Goal: Complete application form: Complete application form

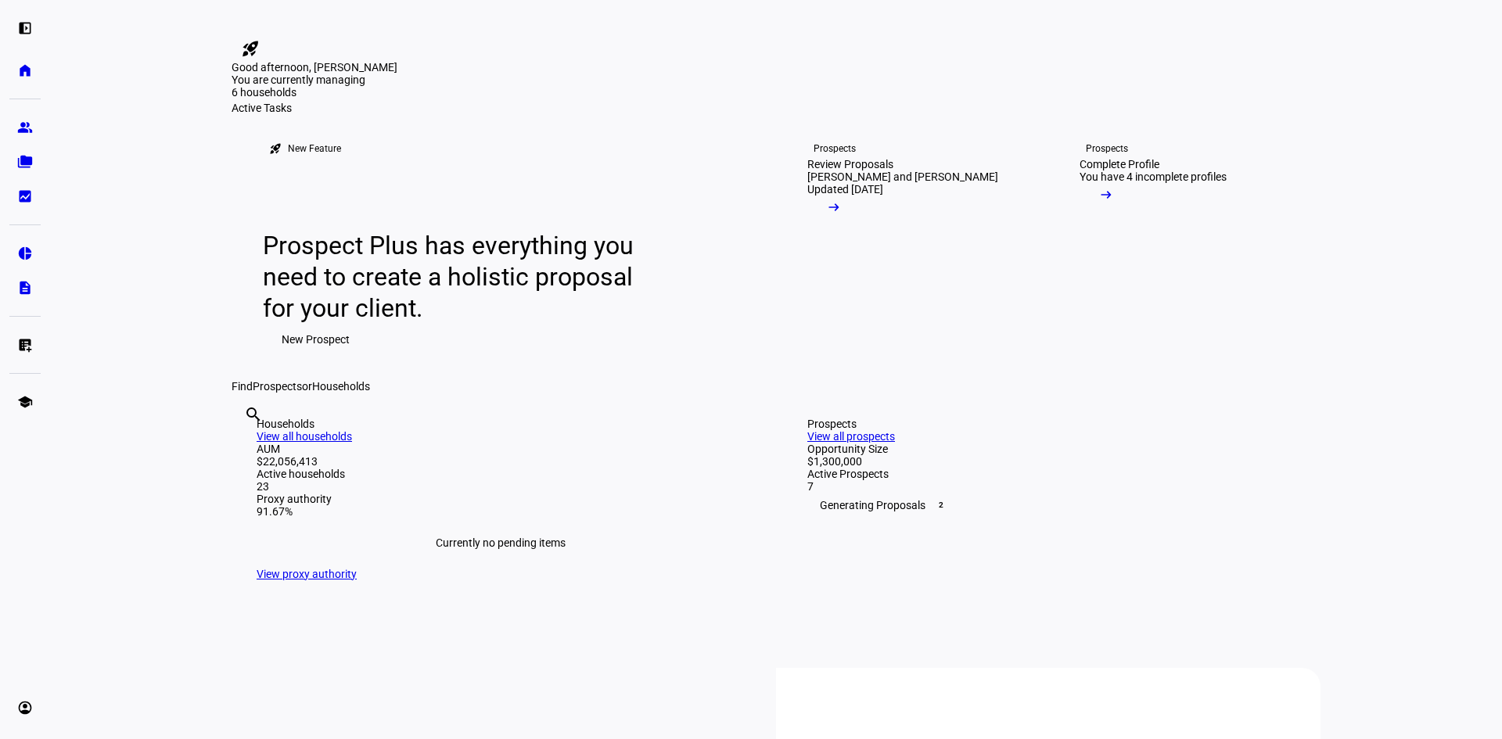
click at [247, 445] on input "text" at bounding box center [245, 435] width 3 height 19
type input "[PERSON_NAME]"
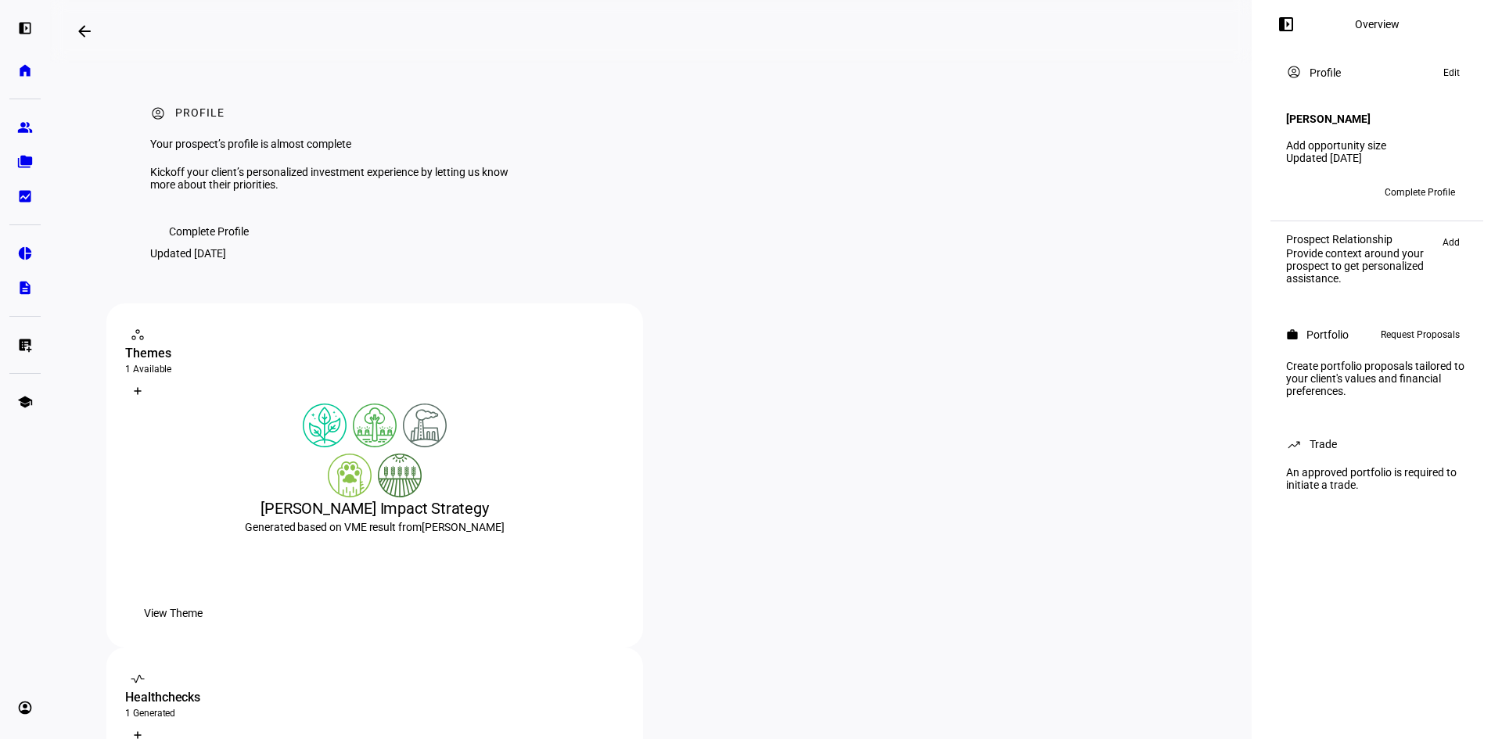
click at [1404, 333] on span "Request Proposals" at bounding box center [1420, 335] width 79 height 19
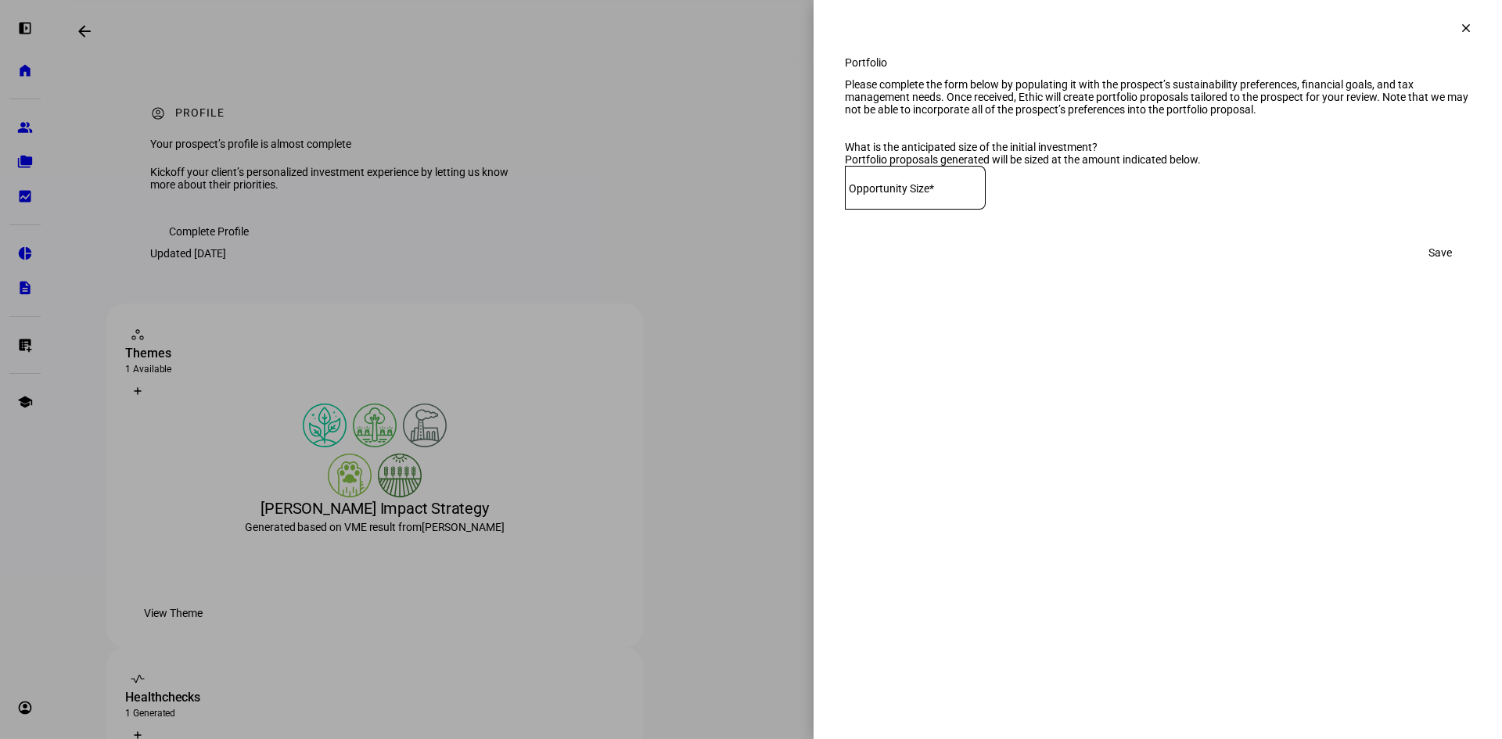
click at [955, 191] on input at bounding box center [915, 184] width 141 height 13
type input "460,000"
click at [1434, 268] on span "Save" at bounding box center [1440, 252] width 23 height 31
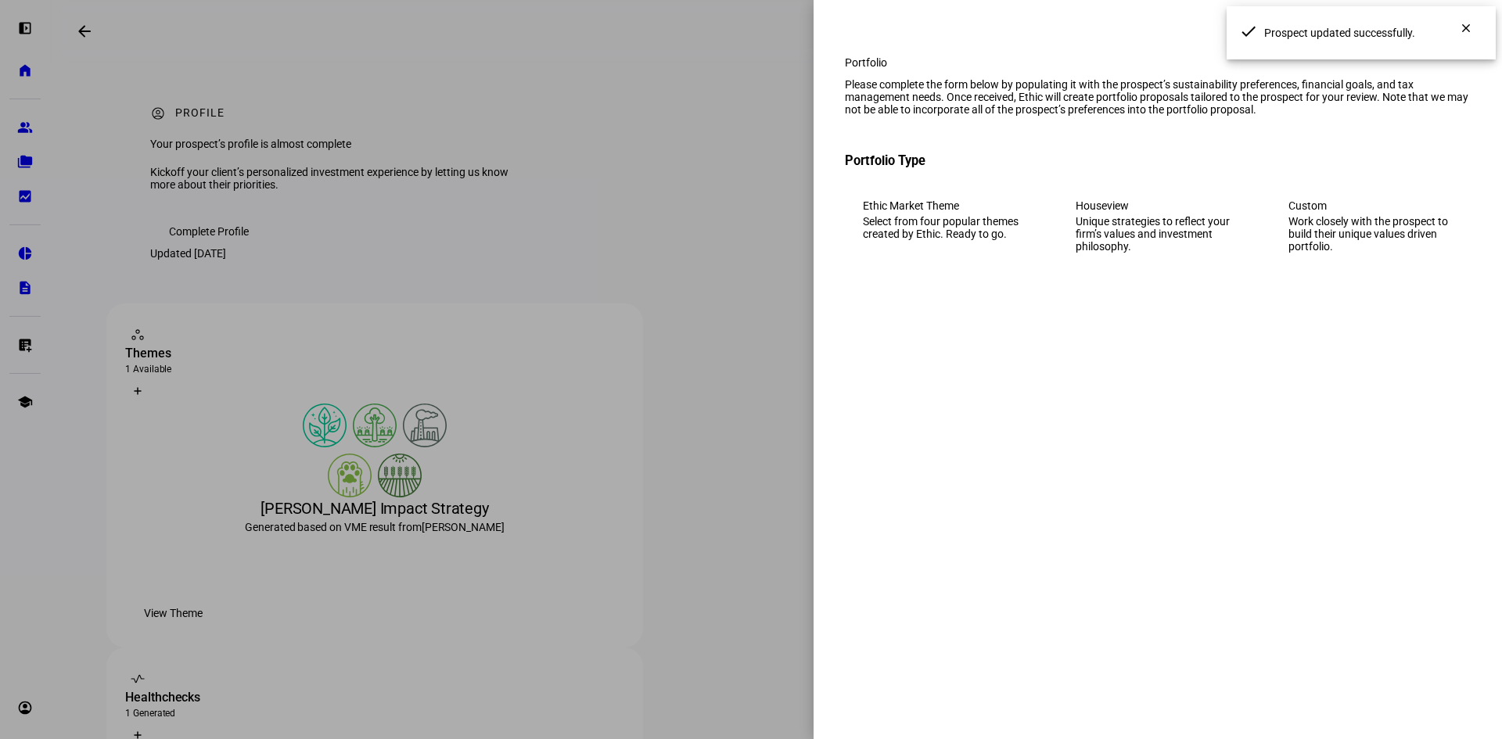
click at [933, 240] on div "Select from four popular themes created by Ethic. Ready to go." at bounding box center [945, 227] width 164 height 25
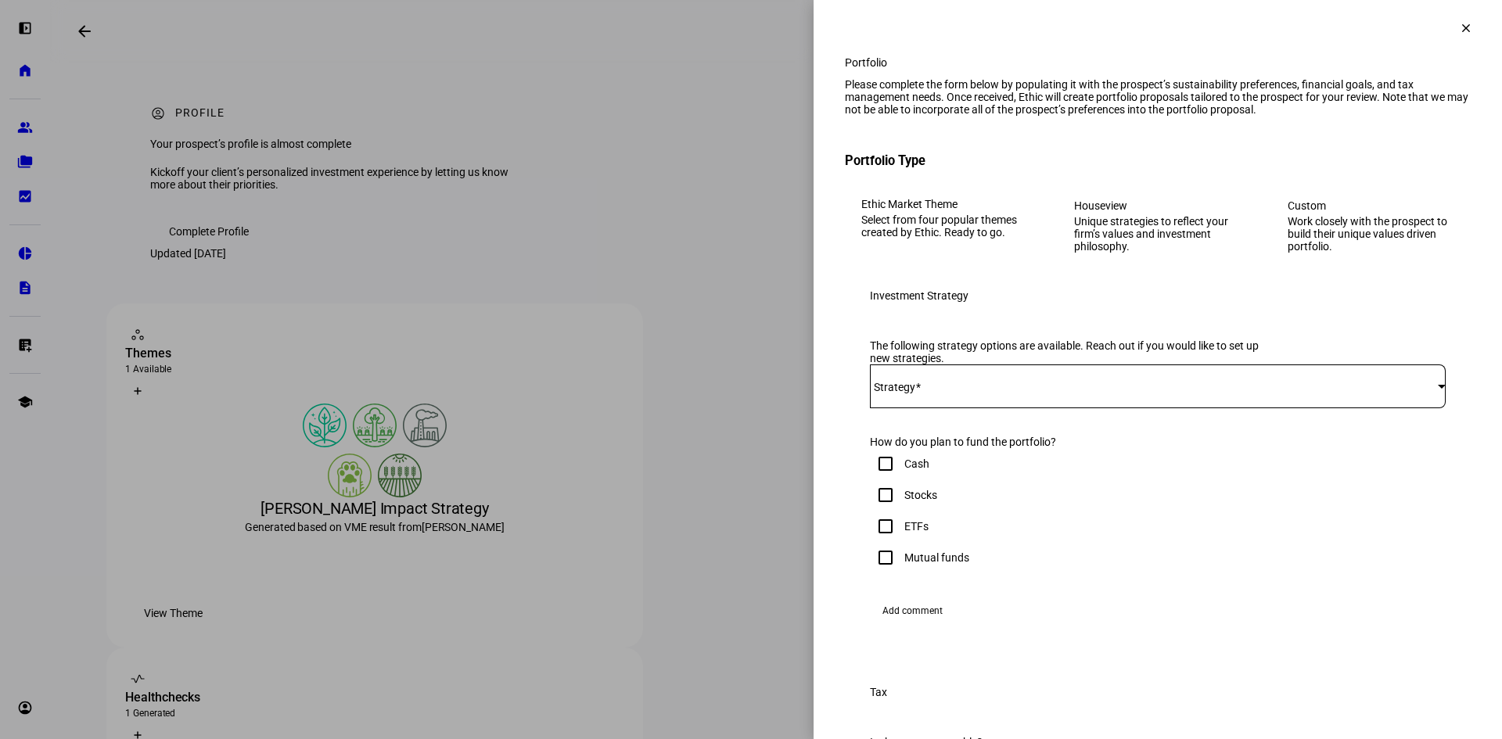
click at [1329, 253] on div "Work closely with the prospect to build their unique values driven portfolio." at bounding box center [1370, 234] width 165 height 38
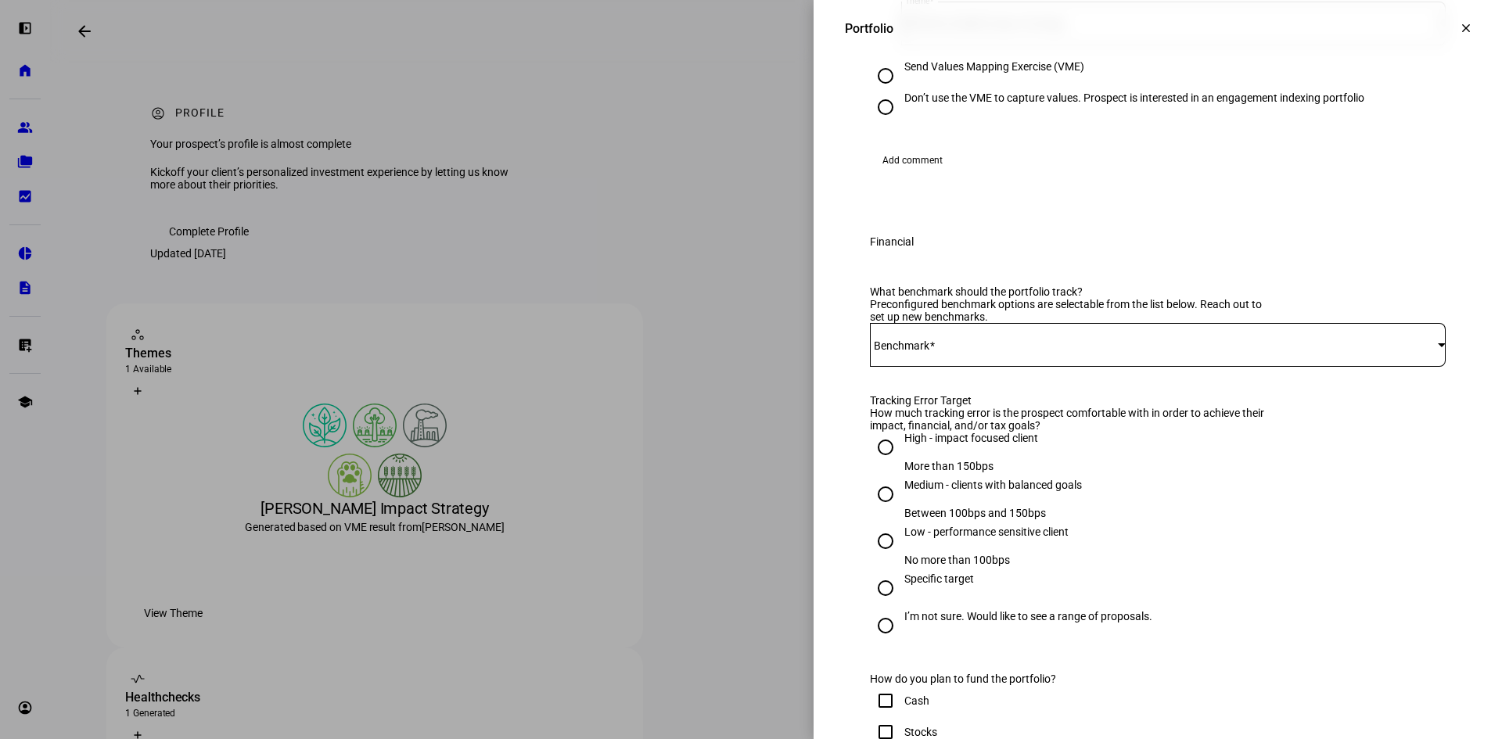
scroll to position [469, 0]
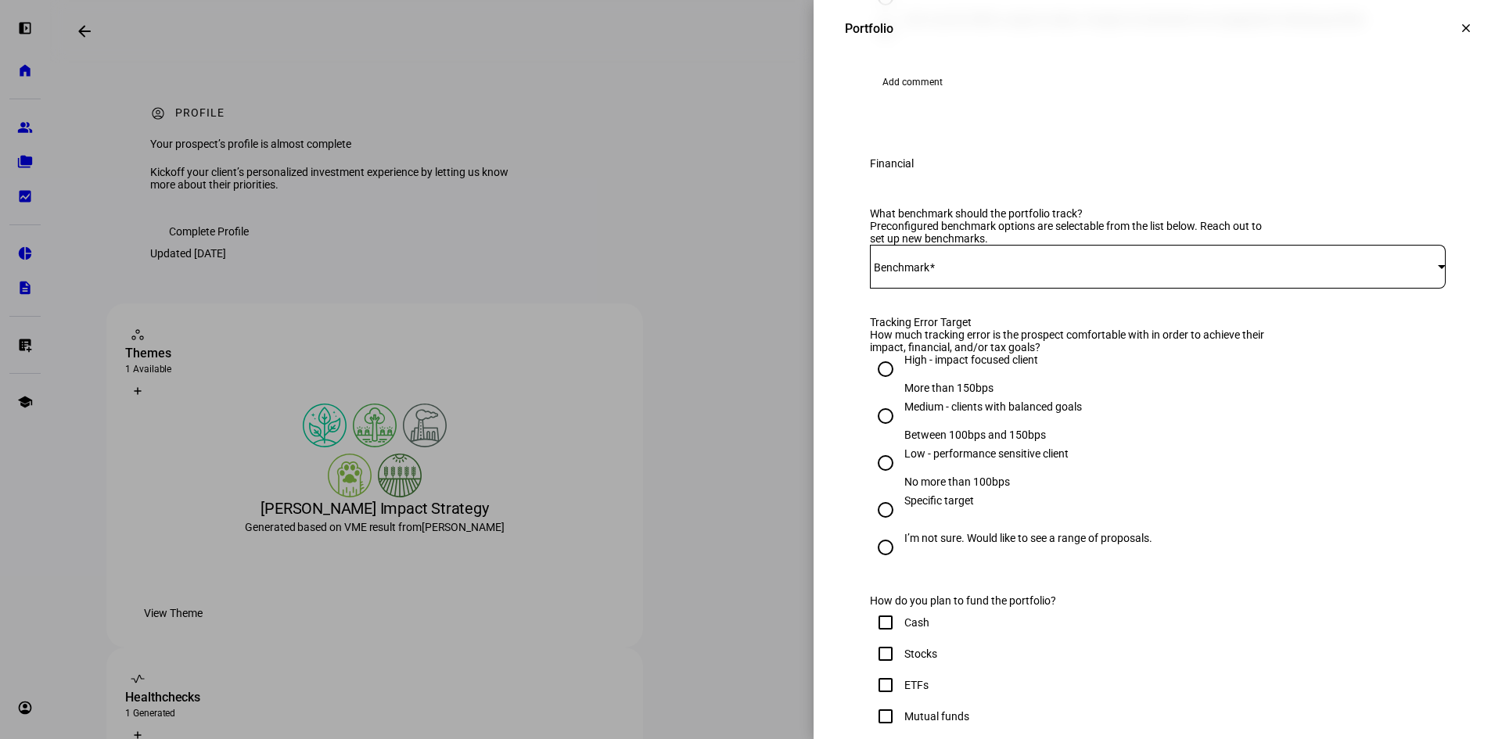
click at [1008, 273] on span at bounding box center [1154, 267] width 568 height 13
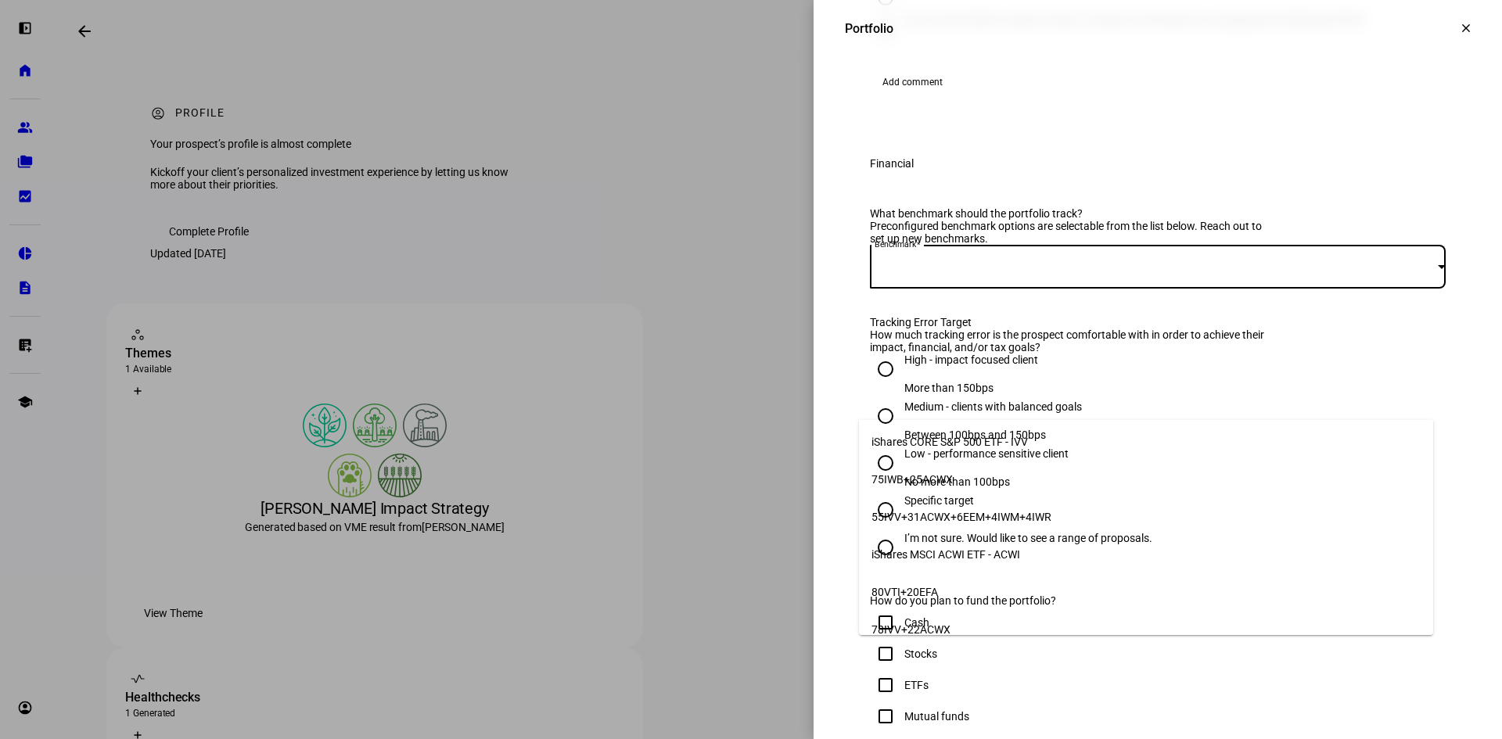
scroll to position [0, 0]
click at [941, 478] on span "75IWB+25ACWX" at bounding box center [912, 483] width 81 height 13
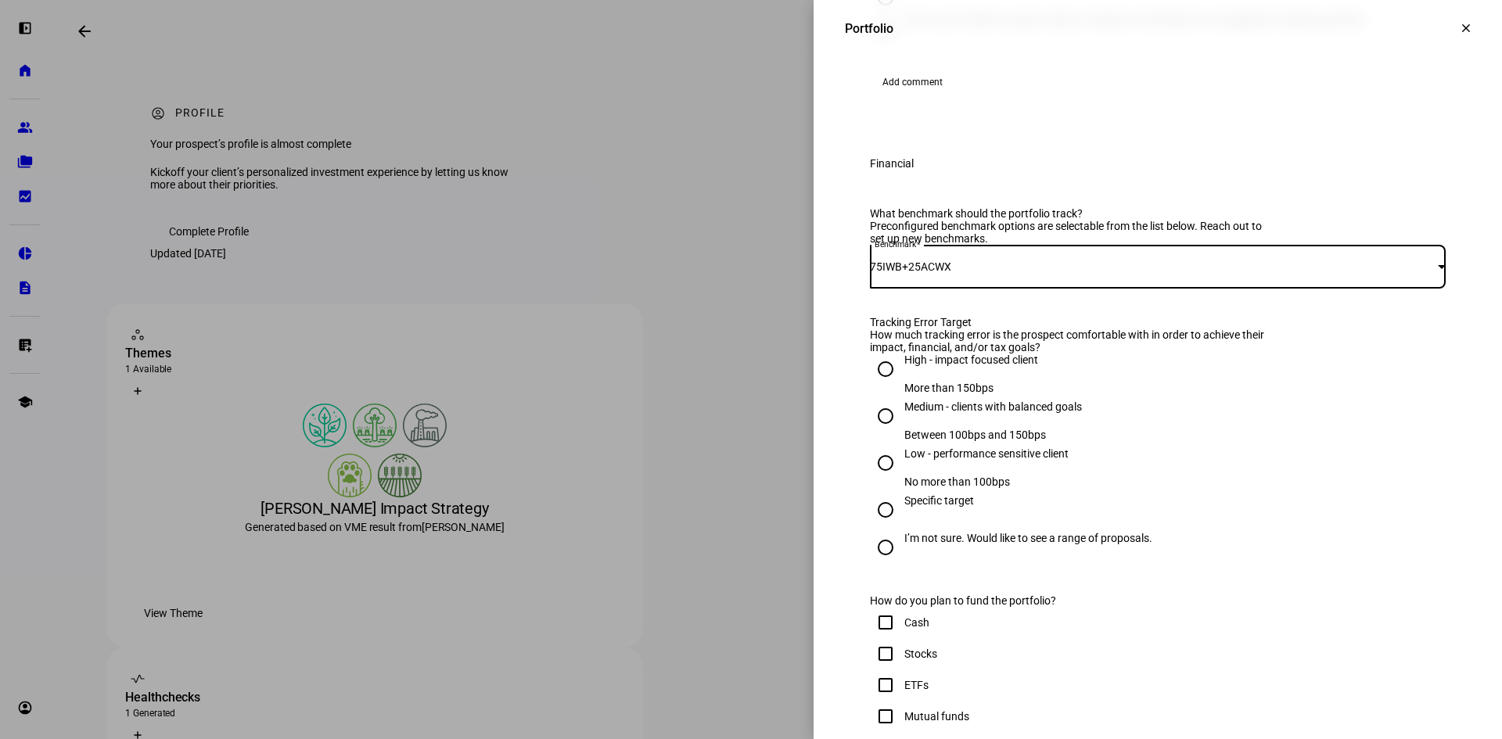
click at [915, 273] on span "75IWB+25ACWX" at bounding box center [910, 267] width 81 height 13
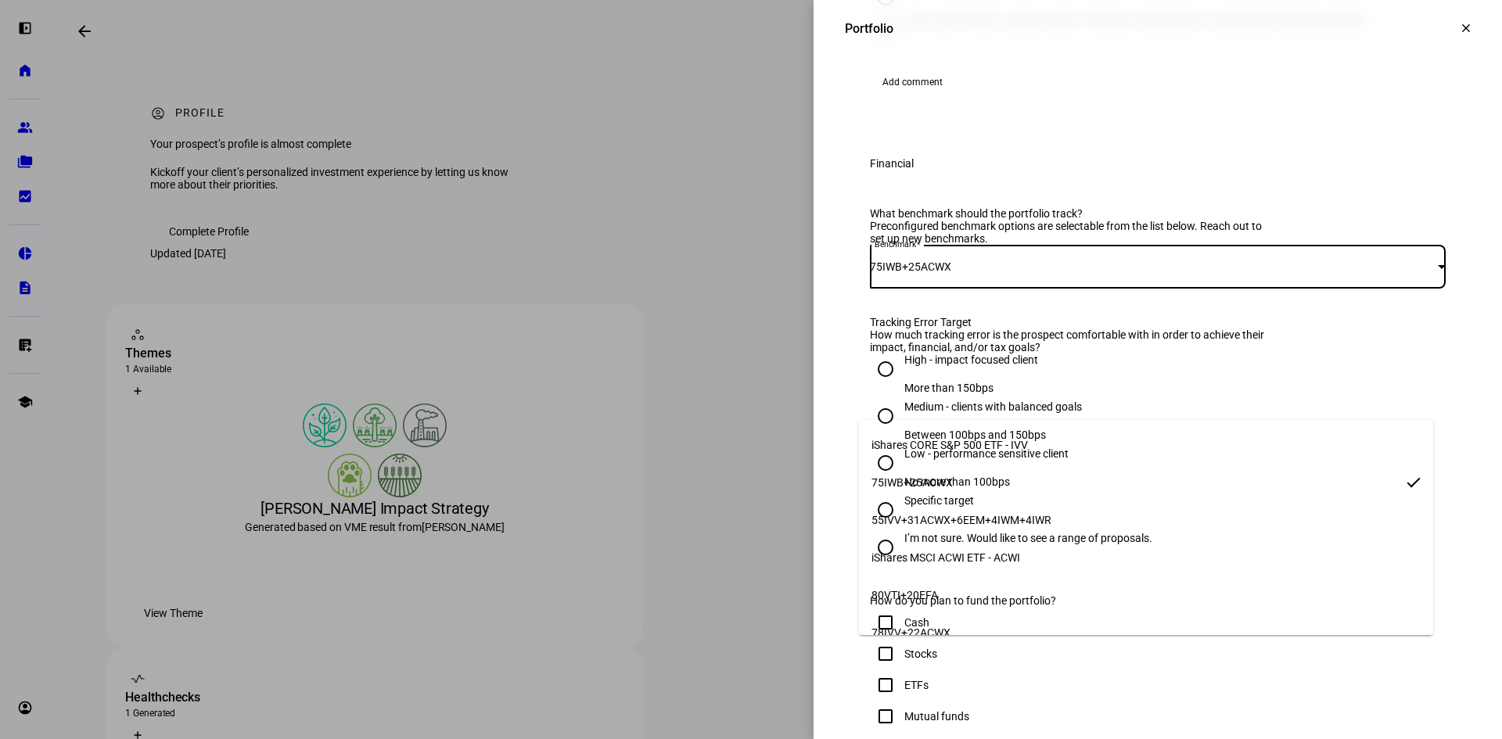
click at [997, 439] on span "iShares CORE S&P 500 ETF - IVV" at bounding box center [950, 445] width 156 height 13
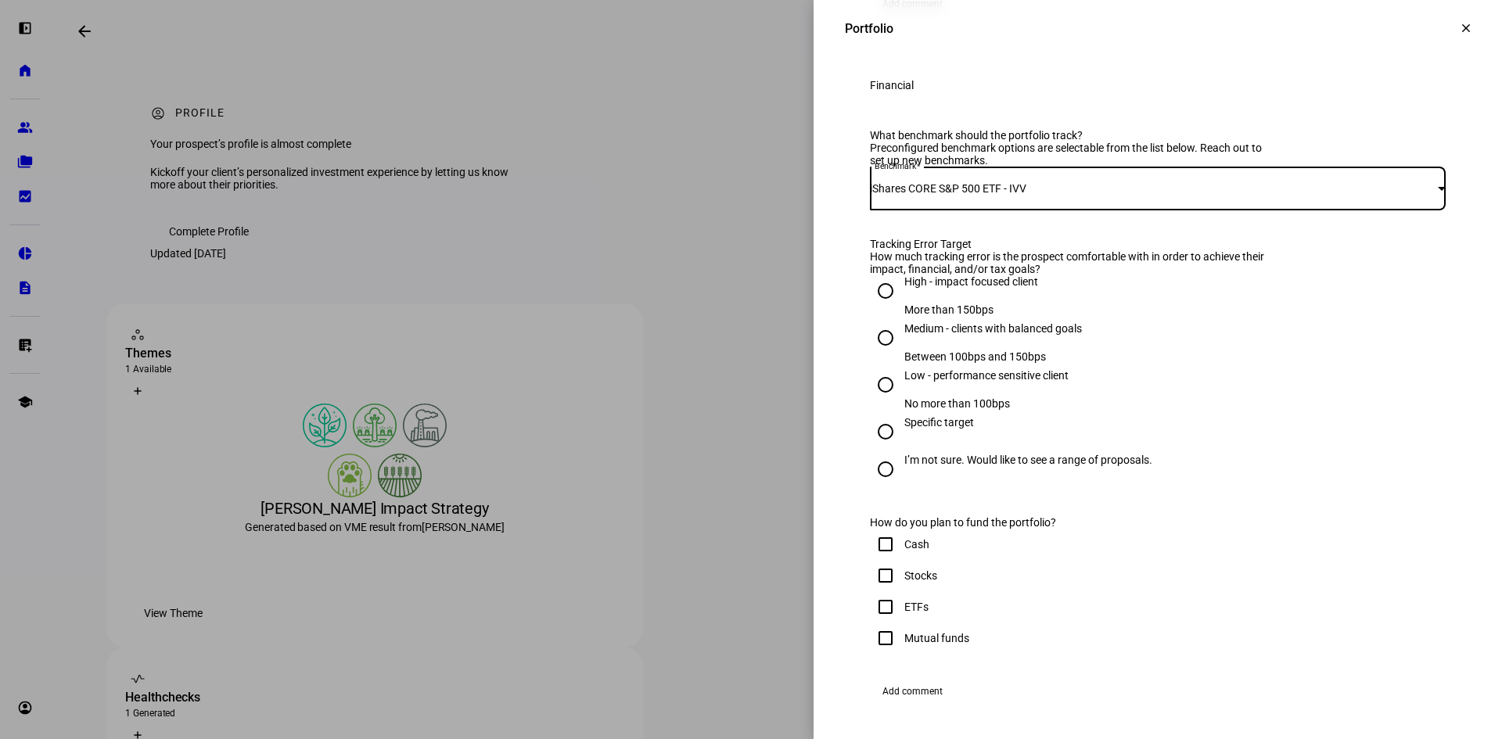
scroll to position [626, 0]
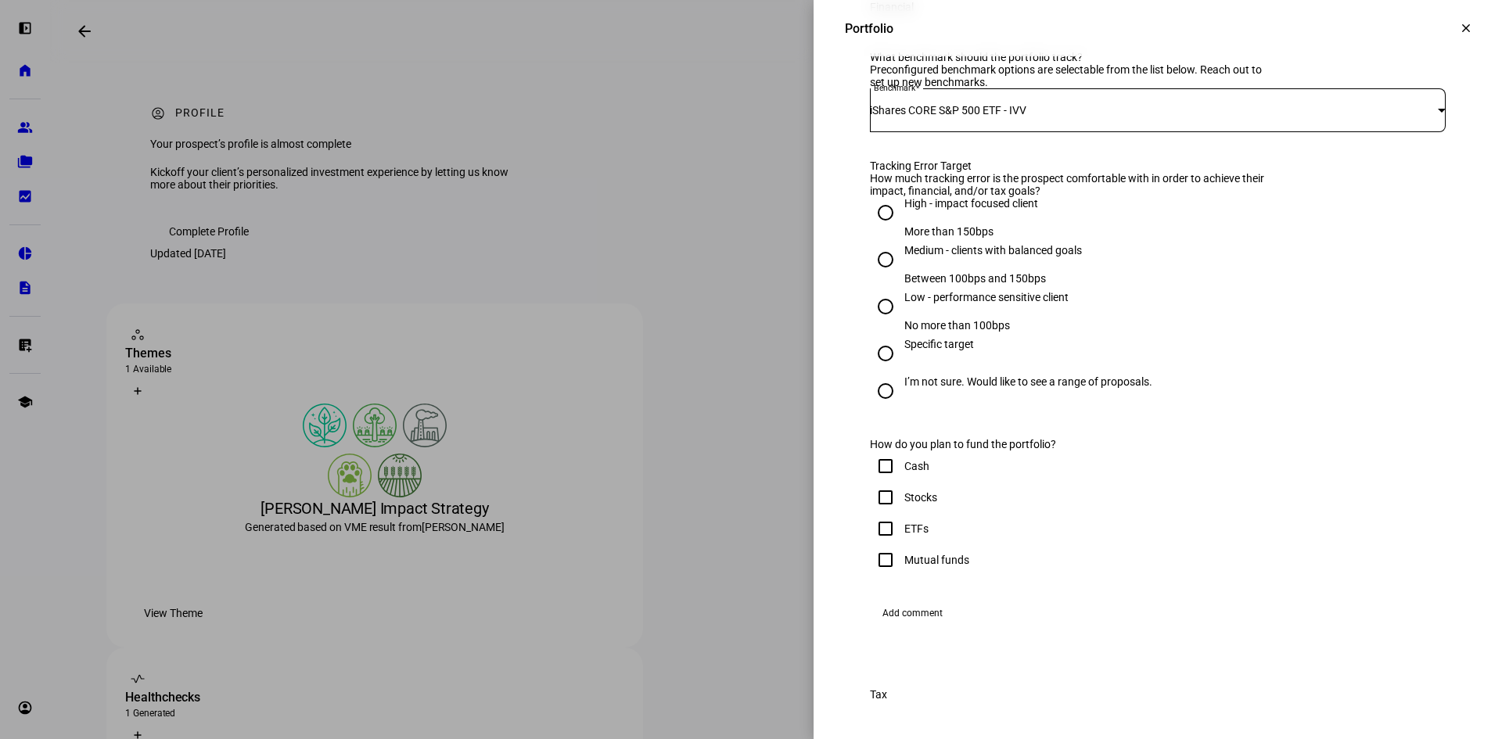
click at [876, 228] on input "High - impact focused client More than 150bps" at bounding box center [885, 212] width 31 height 31
radio input "true"
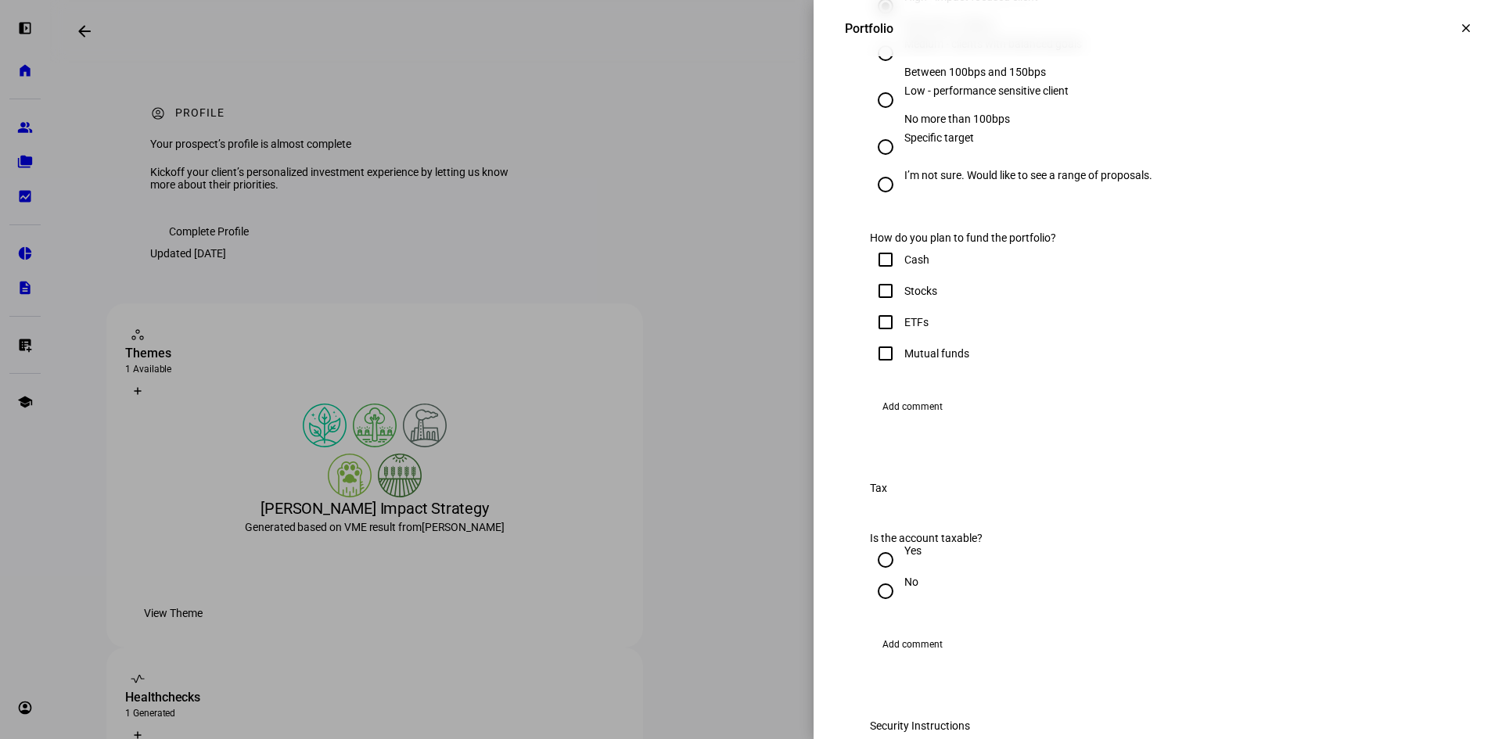
scroll to position [861, 0]
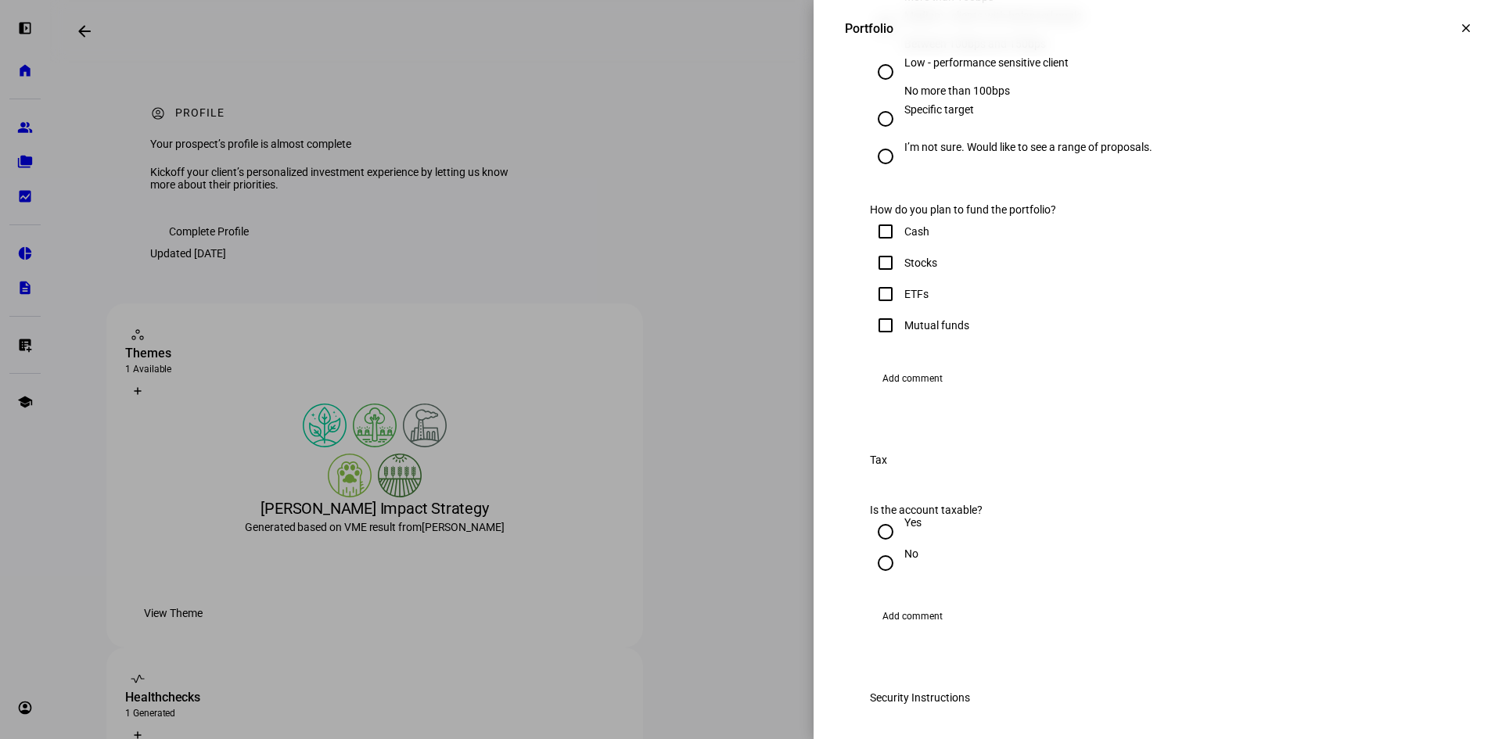
click at [877, 247] on input "Cash" at bounding box center [885, 231] width 31 height 31
checkbox input "true"
click at [877, 279] on input "Stocks" at bounding box center [885, 262] width 31 height 31
checkbox input "true"
click at [874, 310] on input "ETFs" at bounding box center [885, 294] width 31 height 31
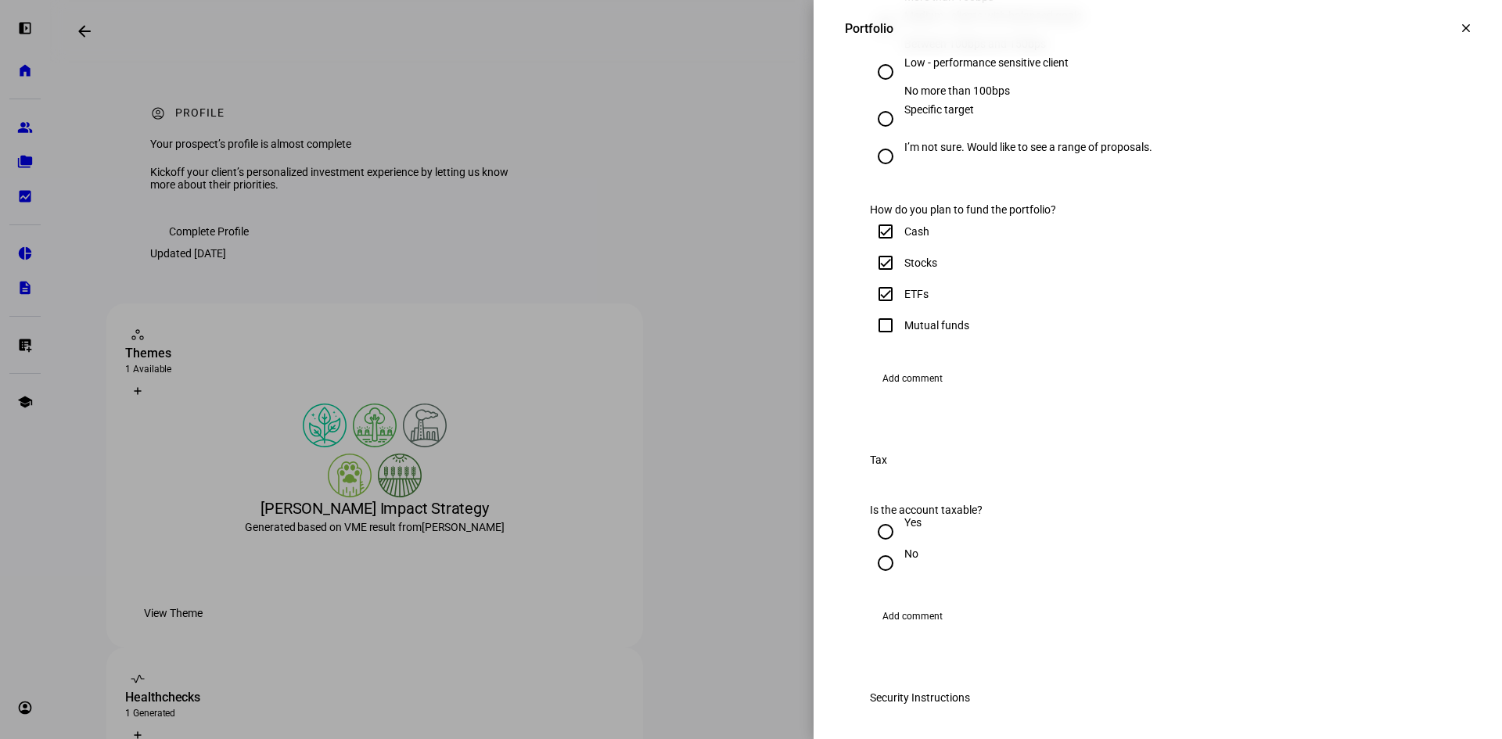
checkbox input "true"
click at [876, 341] on input "Mutual funds" at bounding box center [885, 325] width 31 height 31
checkbox input "true"
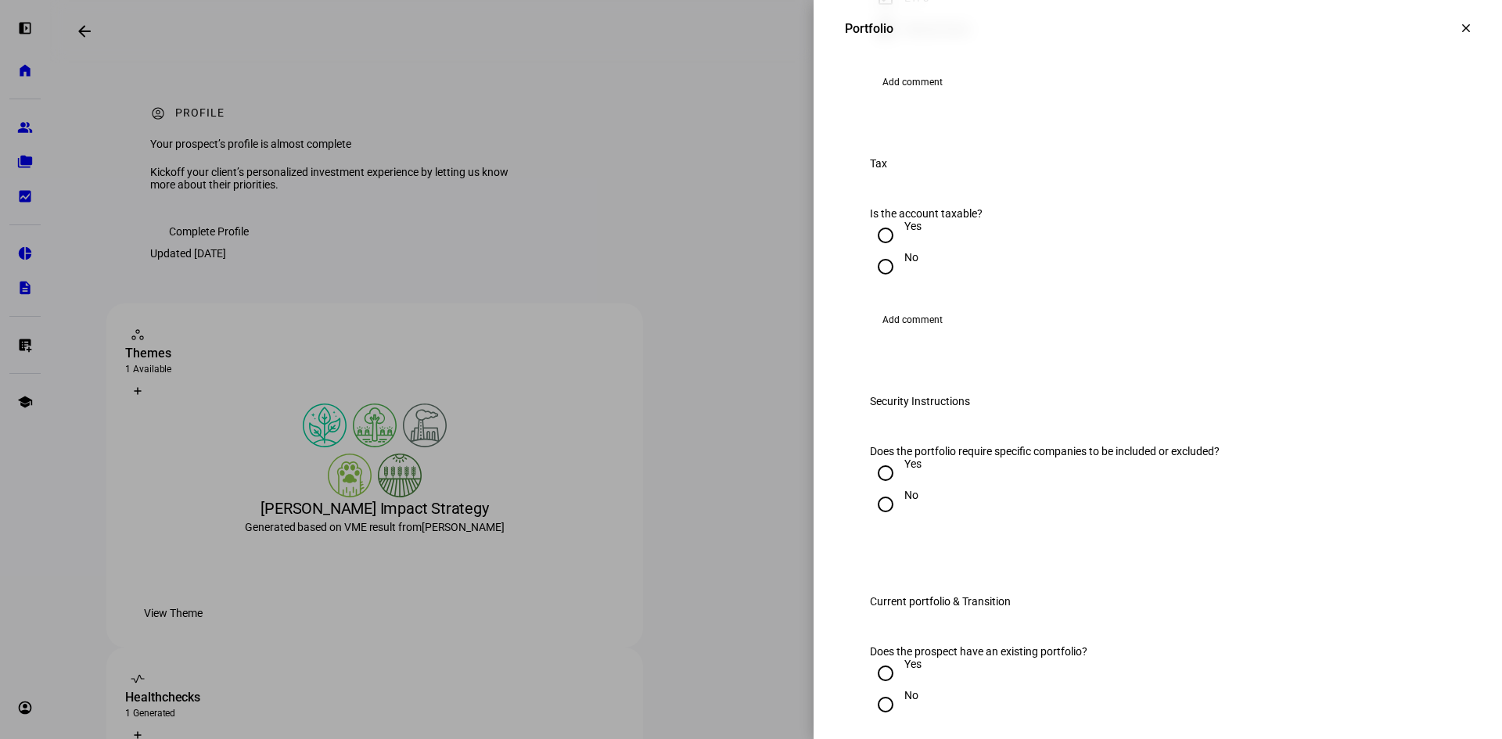
scroll to position [1174, 0]
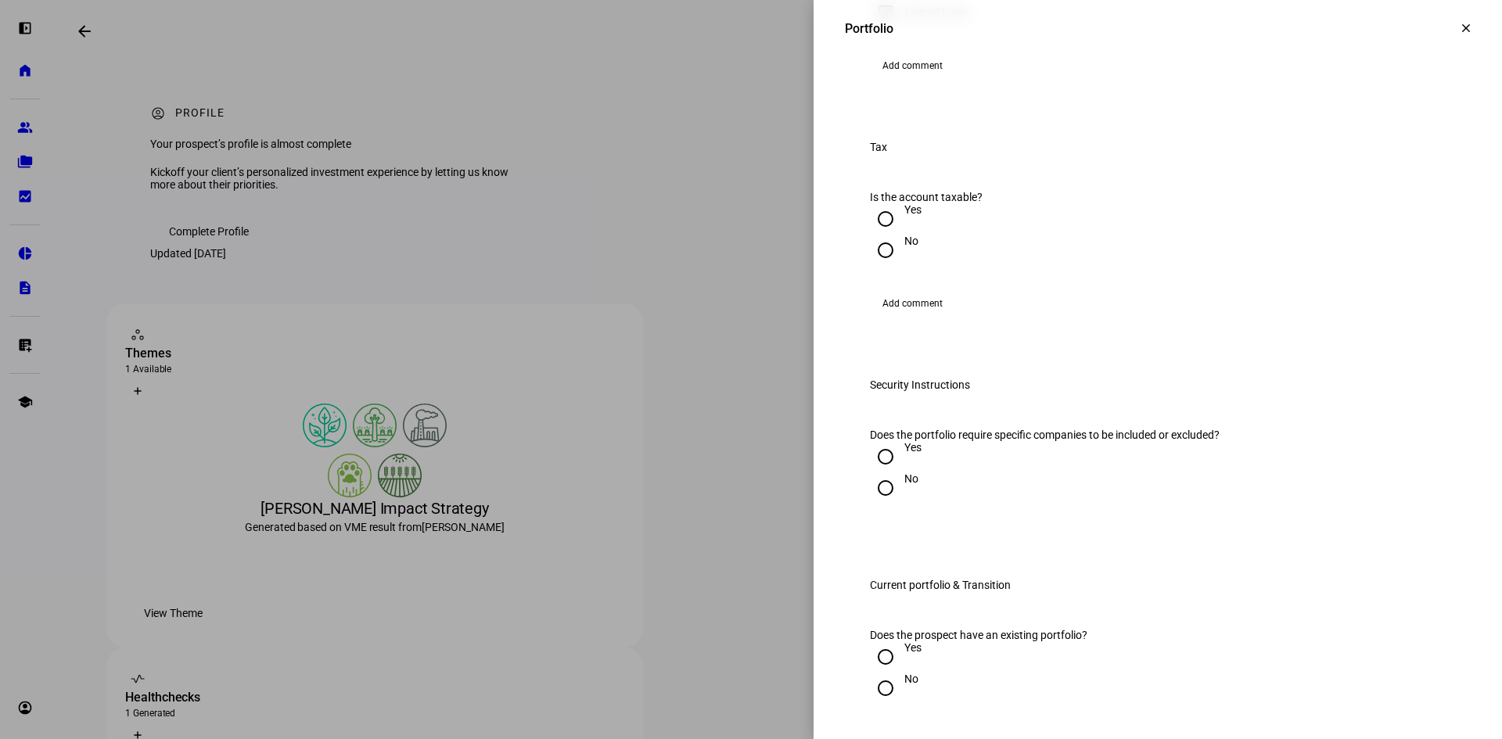
click at [870, 235] on input "Yes" at bounding box center [885, 218] width 31 height 31
radio input "true"
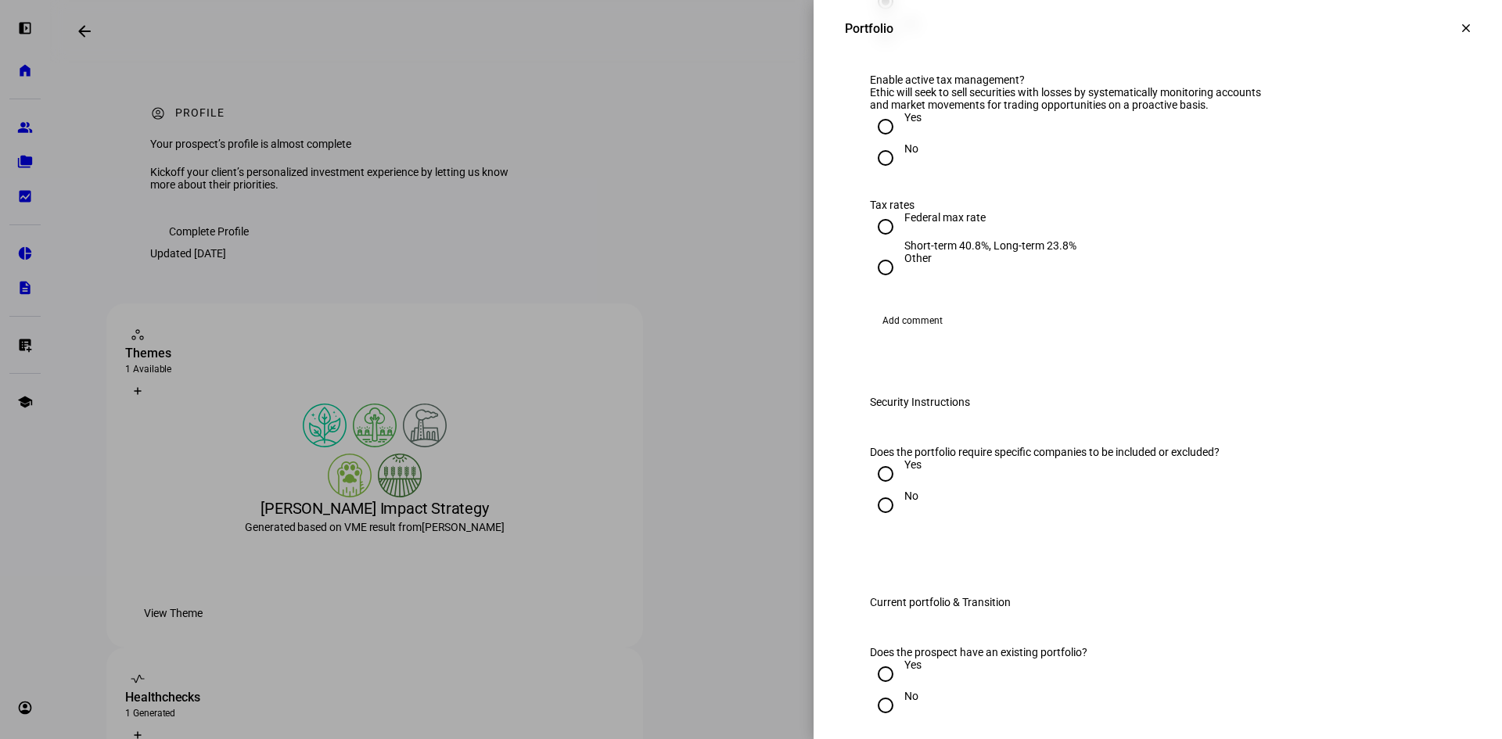
scroll to position [1408, 0]
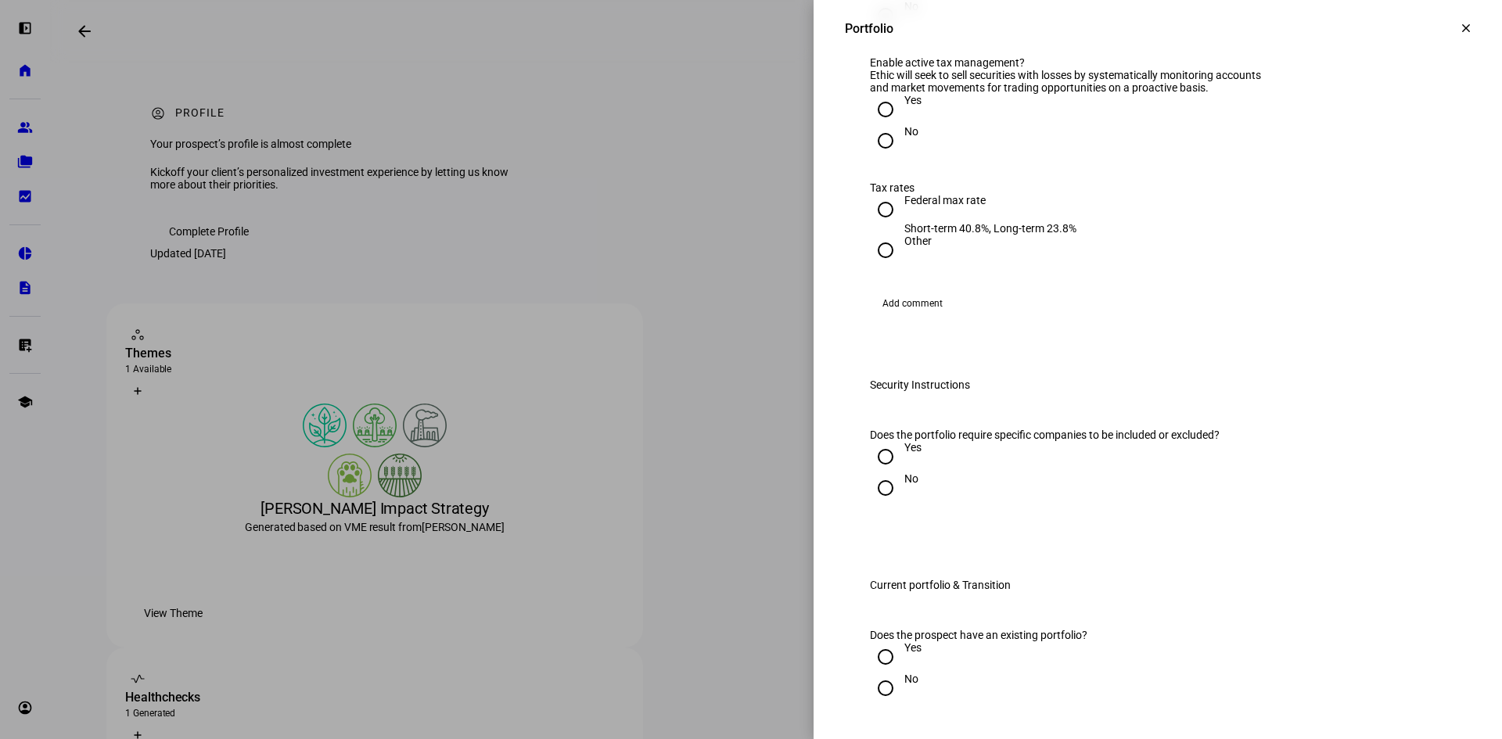
click at [878, 125] on input "Yes" at bounding box center [885, 109] width 31 height 31
radio input "true"
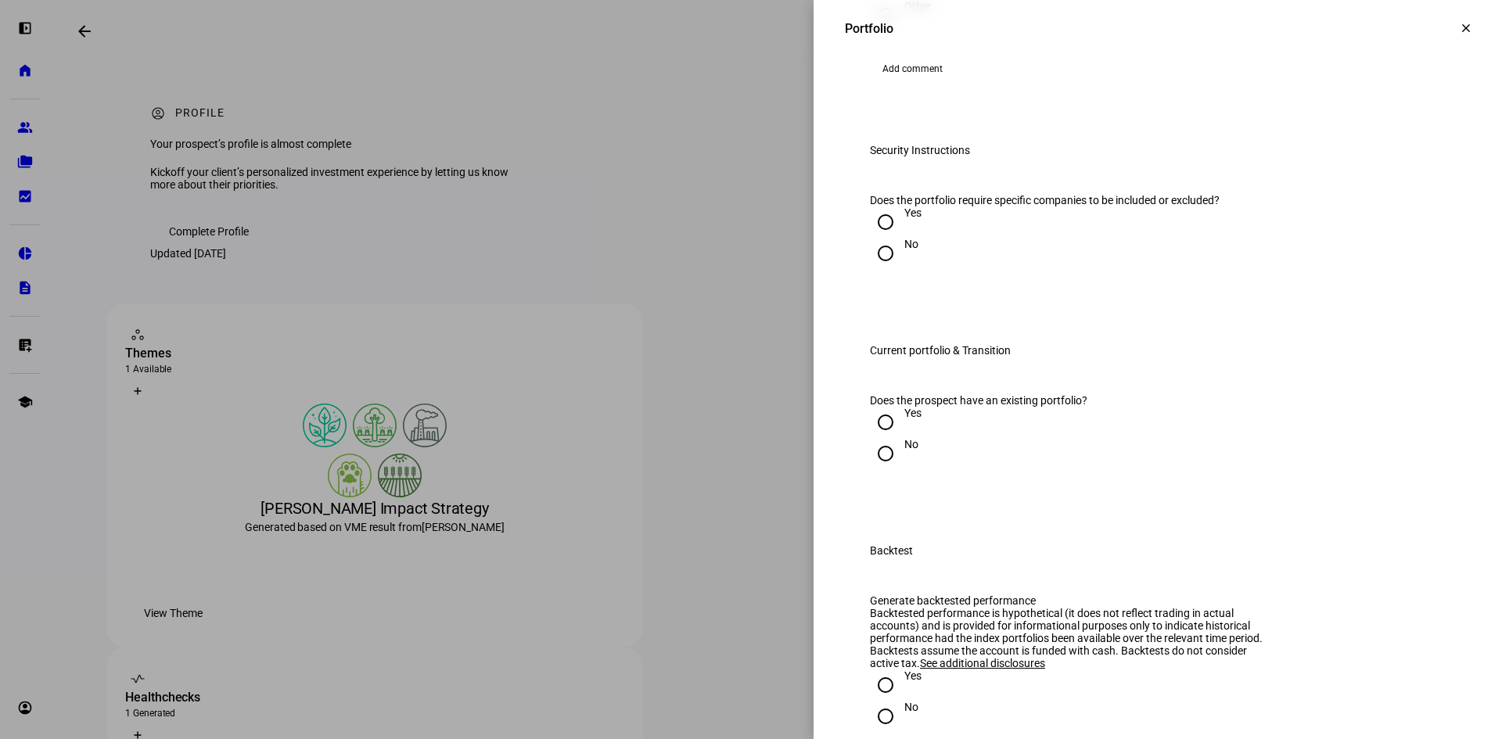
scroll to position [1721, 0]
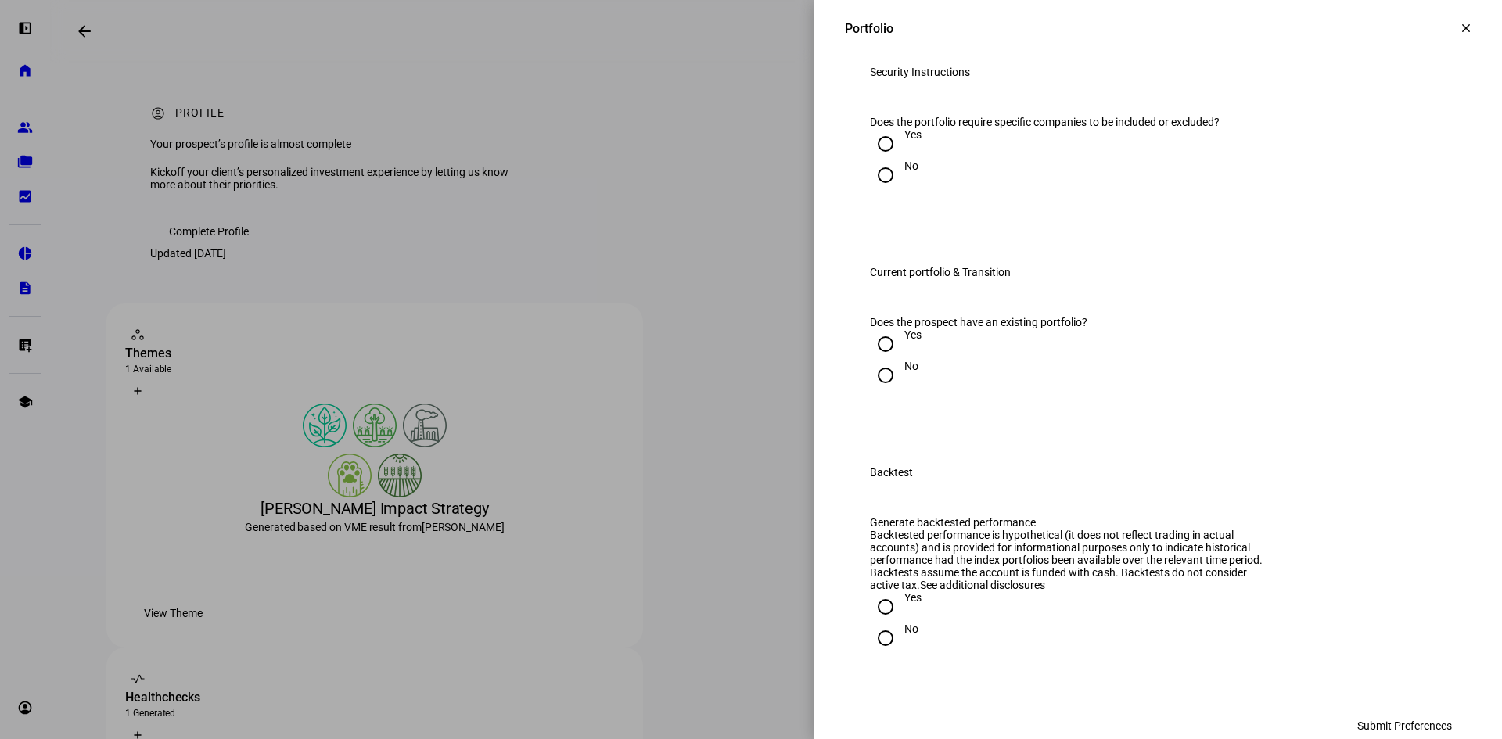
click at [876, 191] on input "No" at bounding box center [885, 175] width 31 height 31
radio input "true"
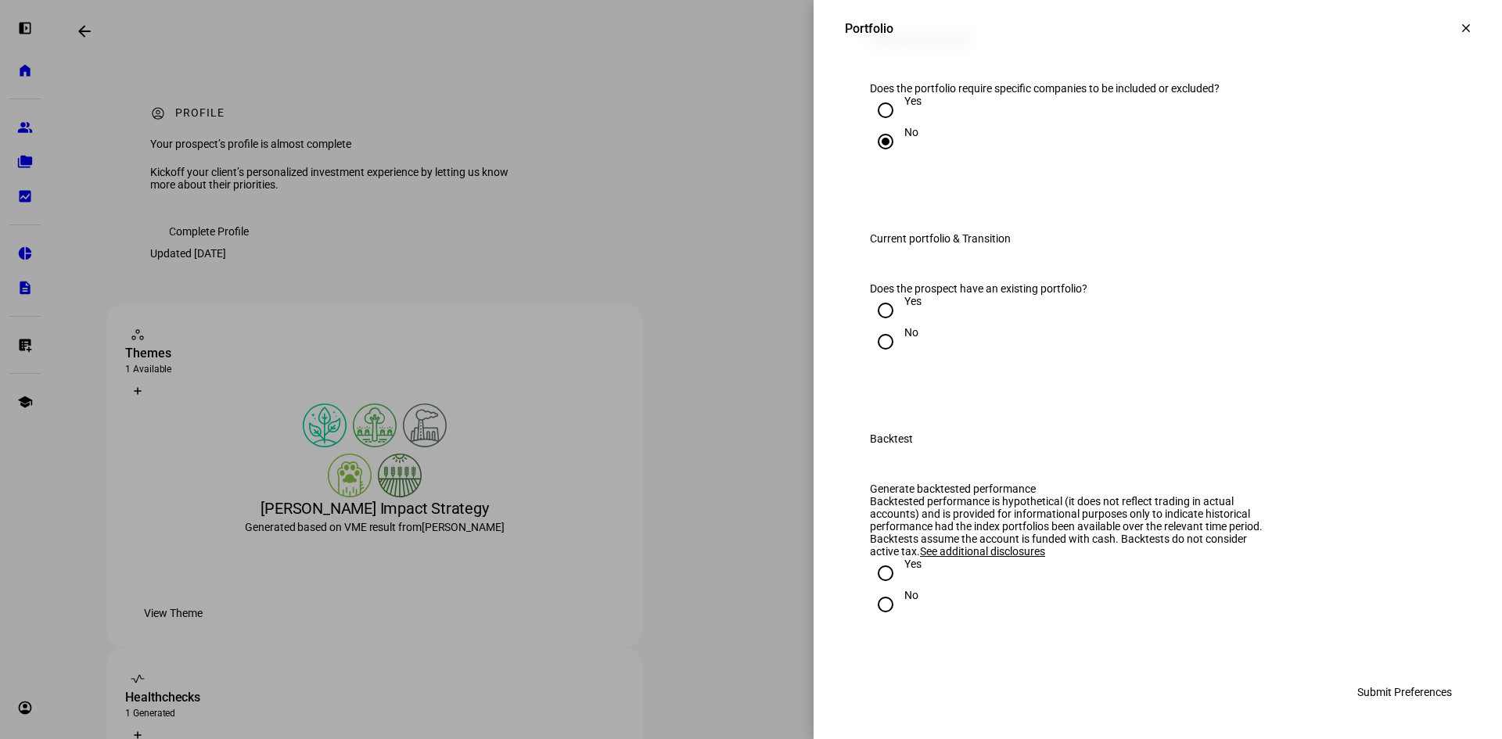
scroll to position [2034, 0]
click at [875, 321] on input "Yes" at bounding box center [885, 310] width 31 height 31
radio input "true"
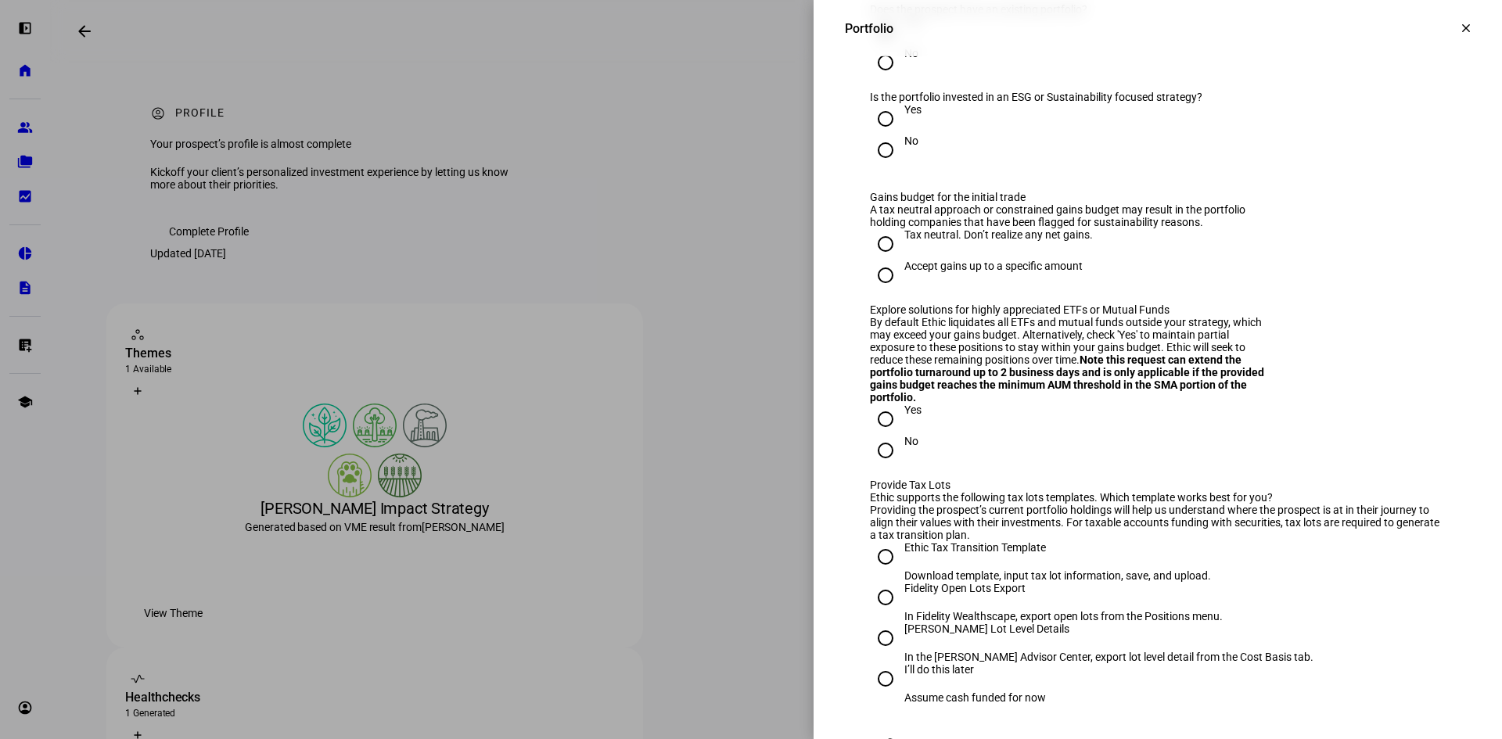
click at [872, 166] on input "No" at bounding box center [885, 150] width 31 height 31
radio input "true"
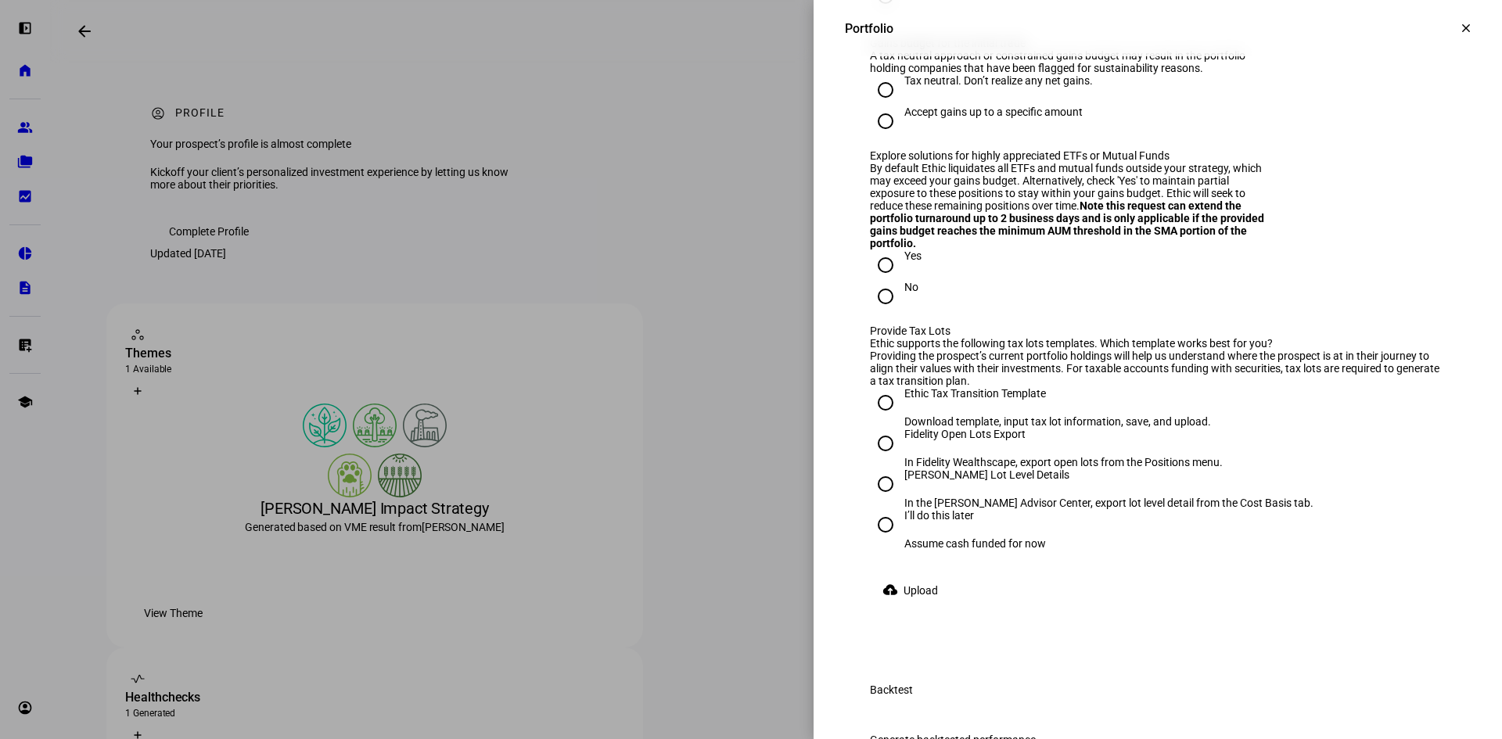
scroll to position [2191, 0]
click at [875, 135] on input "Accept gains up to a specific amount" at bounding box center [885, 118] width 31 height 31
radio input "true"
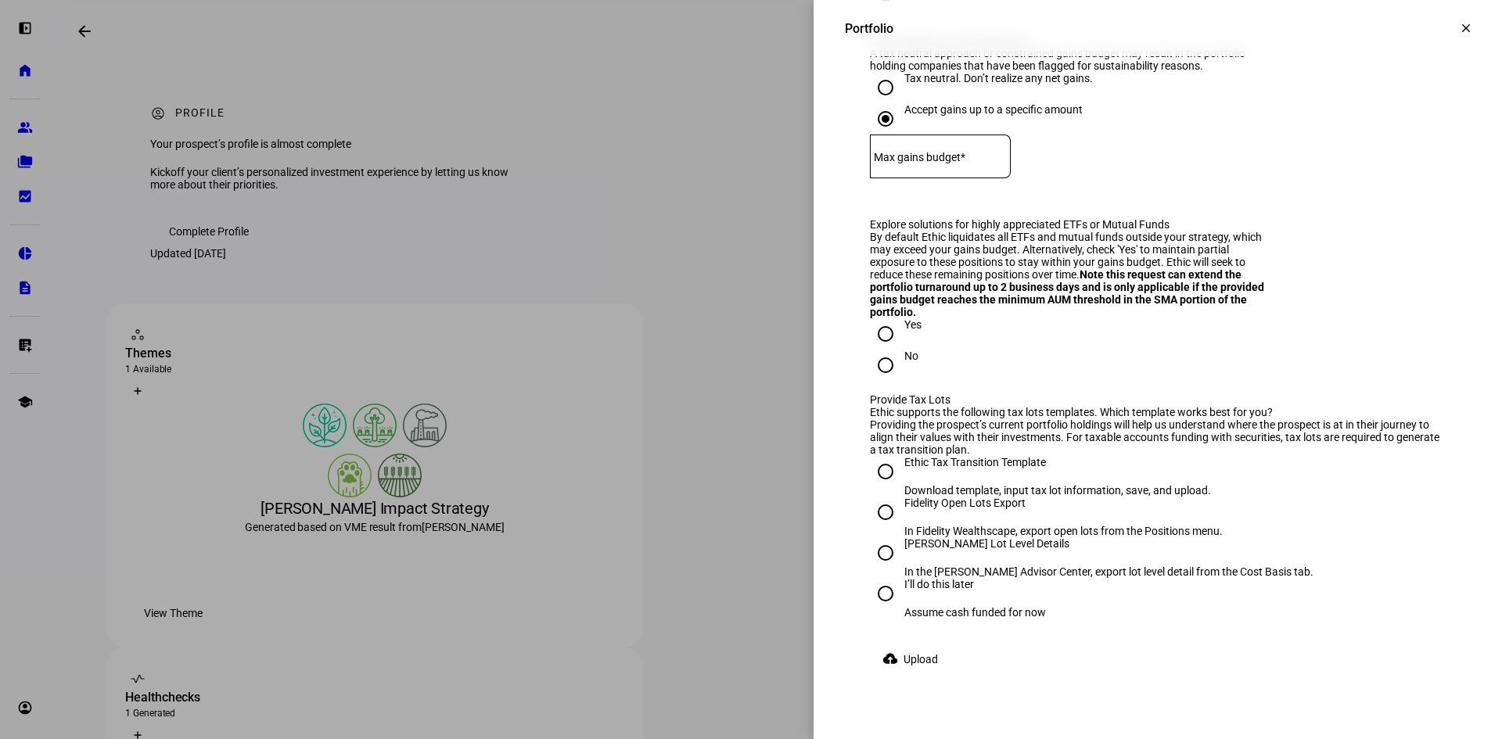
click at [939, 164] on mat-label "Max gains budget*" at bounding box center [920, 157] width 92 height 13
type input "50,000"
click at [1118, 193] on eth-form-field-wrapper "Max gains budget* $ 50,000" at bounding box center [1158, 164] width 576 height 59
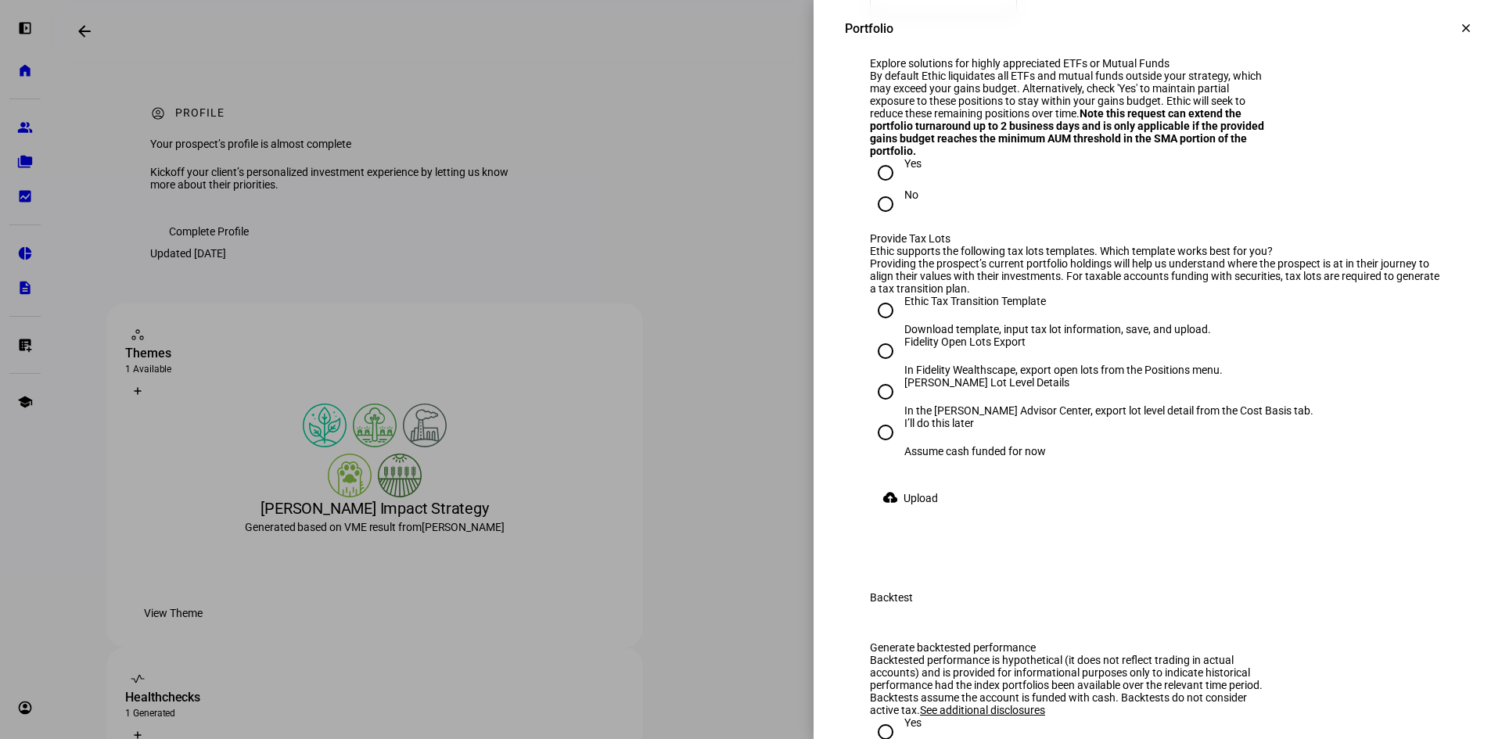
scroll to position [2426, 0]
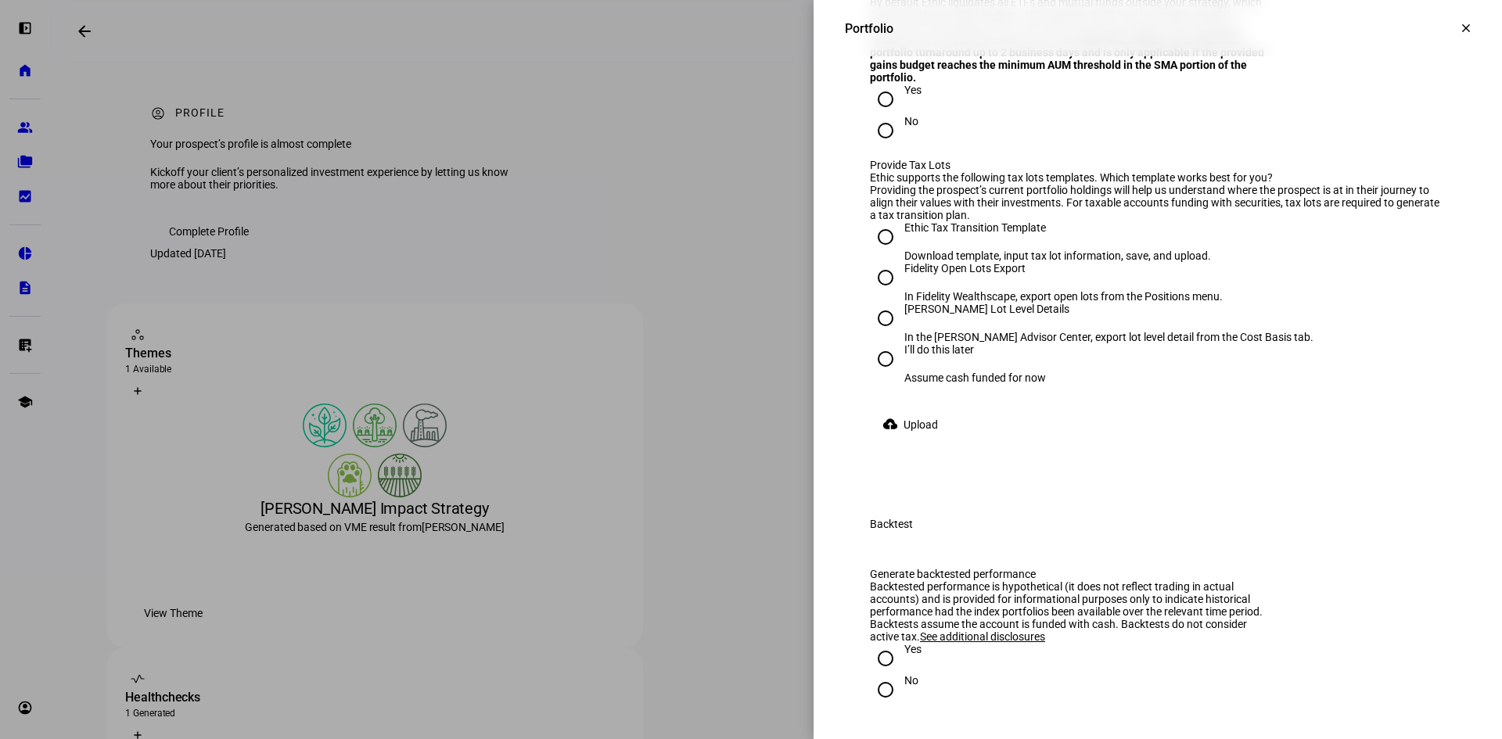
click at [874, 115] on input "Yes" at bounding box center [885, 99] width 31 height 31
radio input "true"
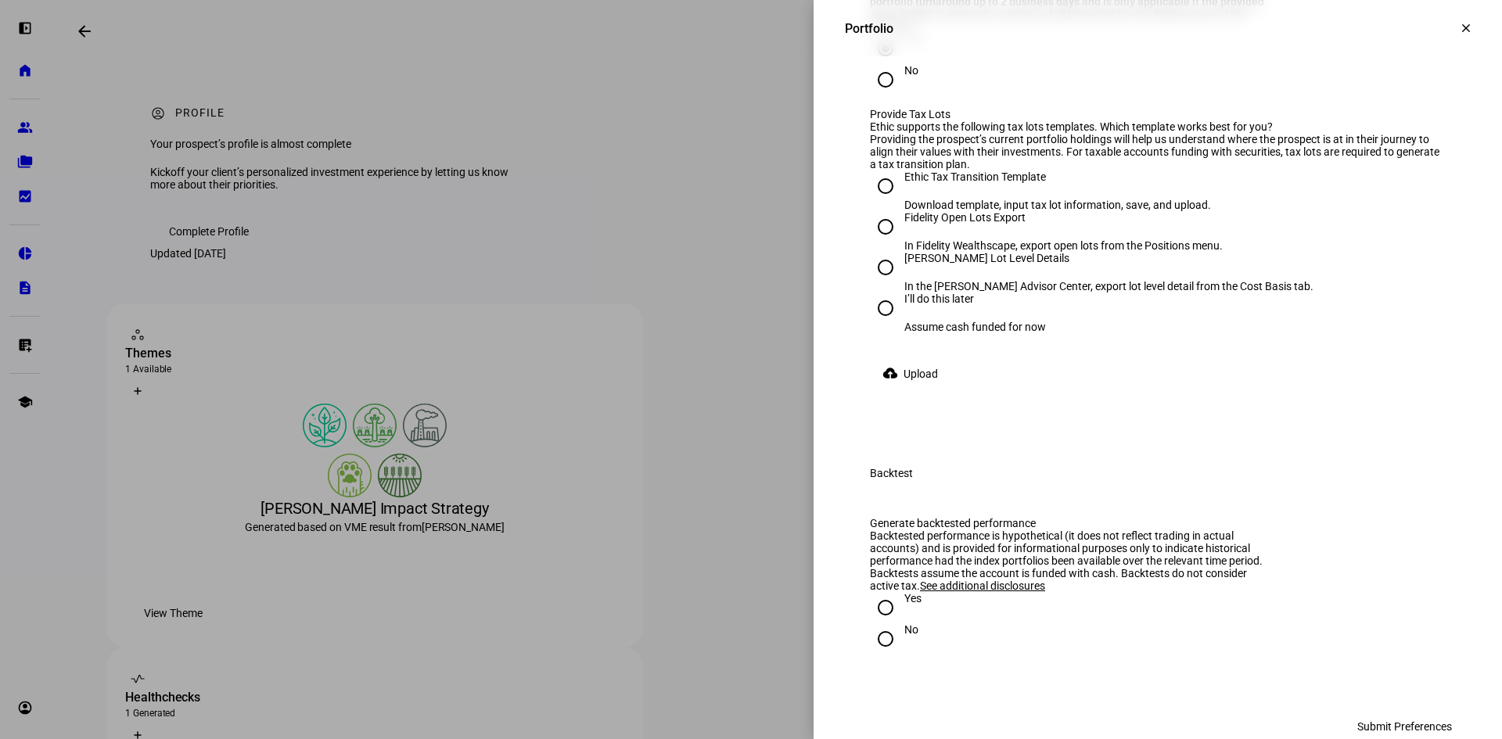
scroll to position [2504, 0]
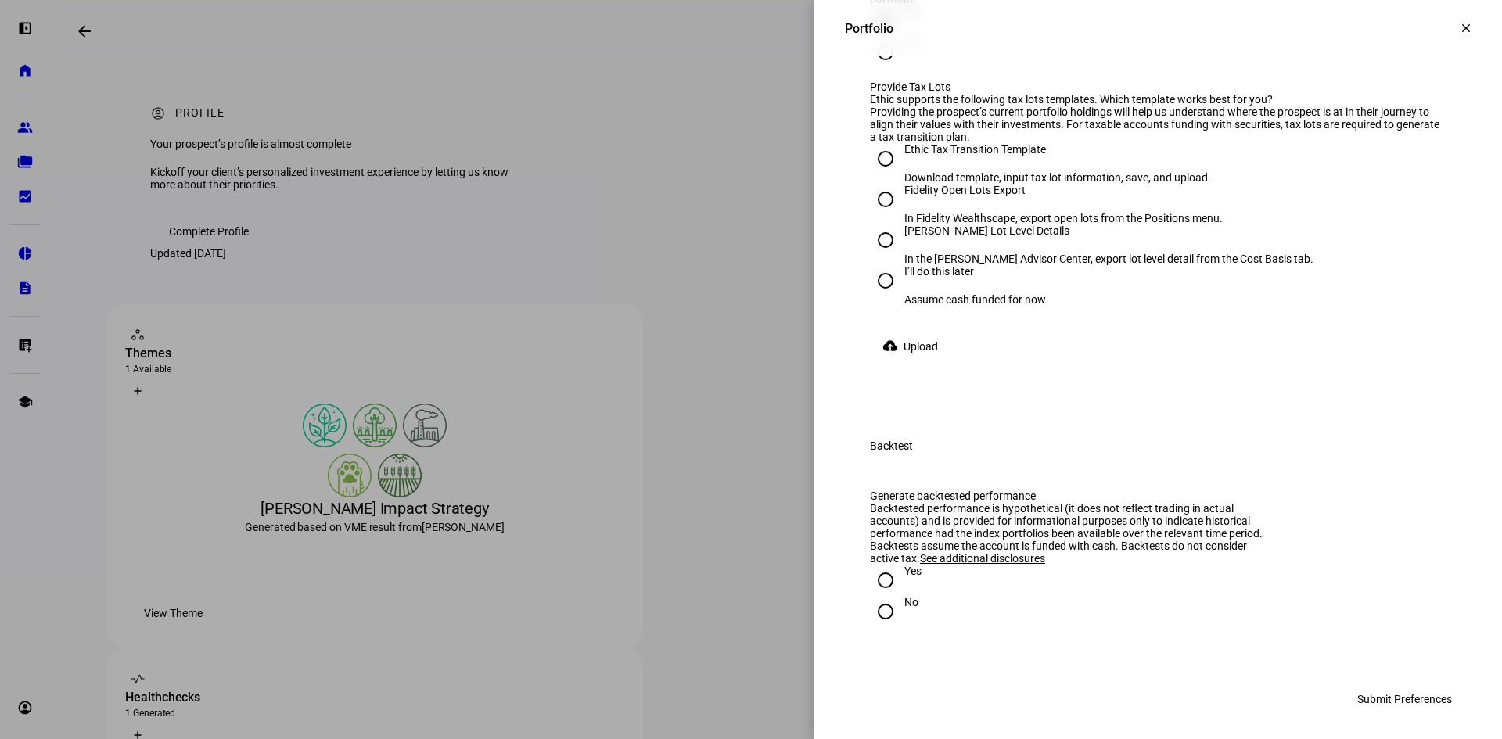
click at [879, 68] on input "No" at bounding box center [885, 52] width 31 height 31
radio input "true"
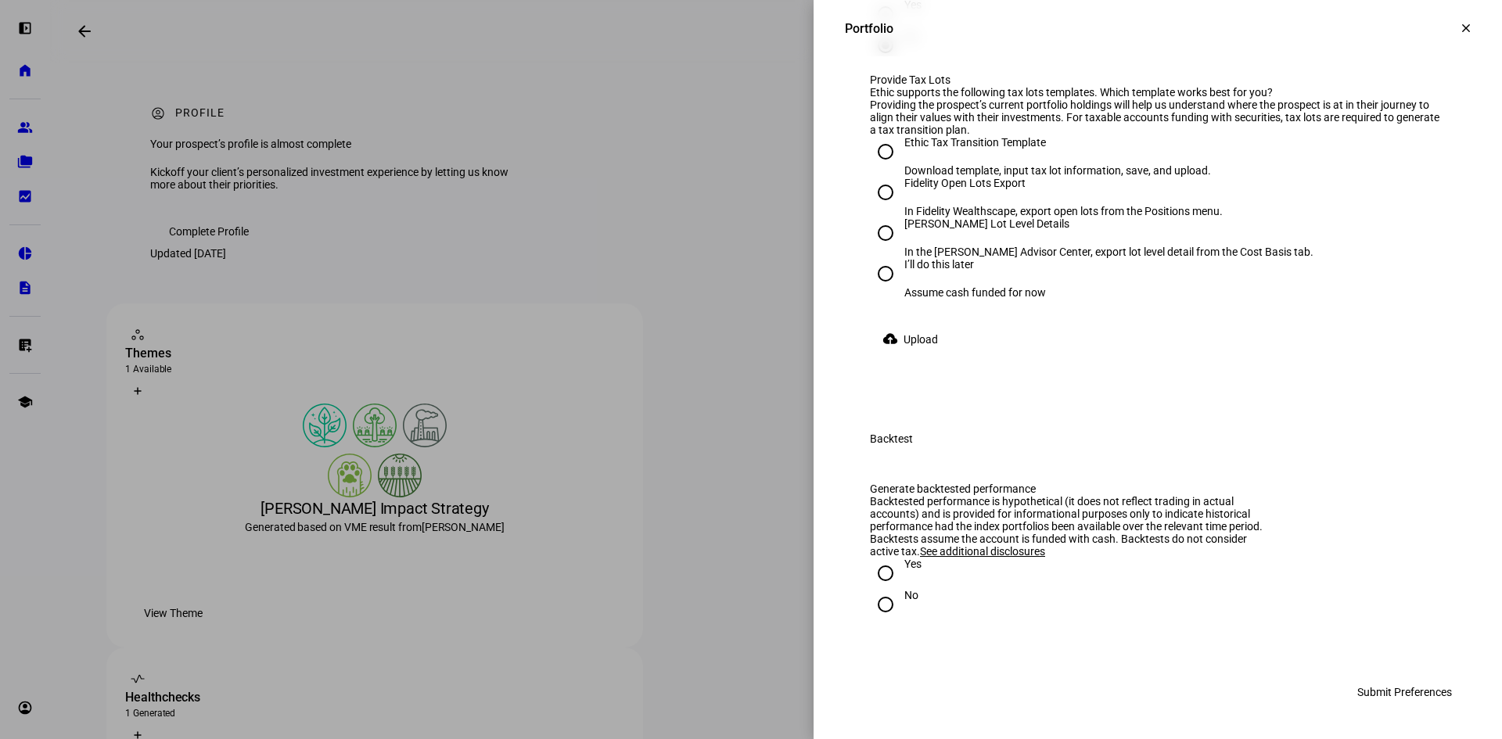
scroll to position [2739, 0]
click at [873, 208] on input "Fidelity Open Lots Export In Fidelity Wealthscape, export open lots from the Po…" at bounding box center [885, 192] width 31 height 31
radio input "true"
click at [874, 607] on input "No" at bounding box center [885, 604] width 31 height 31
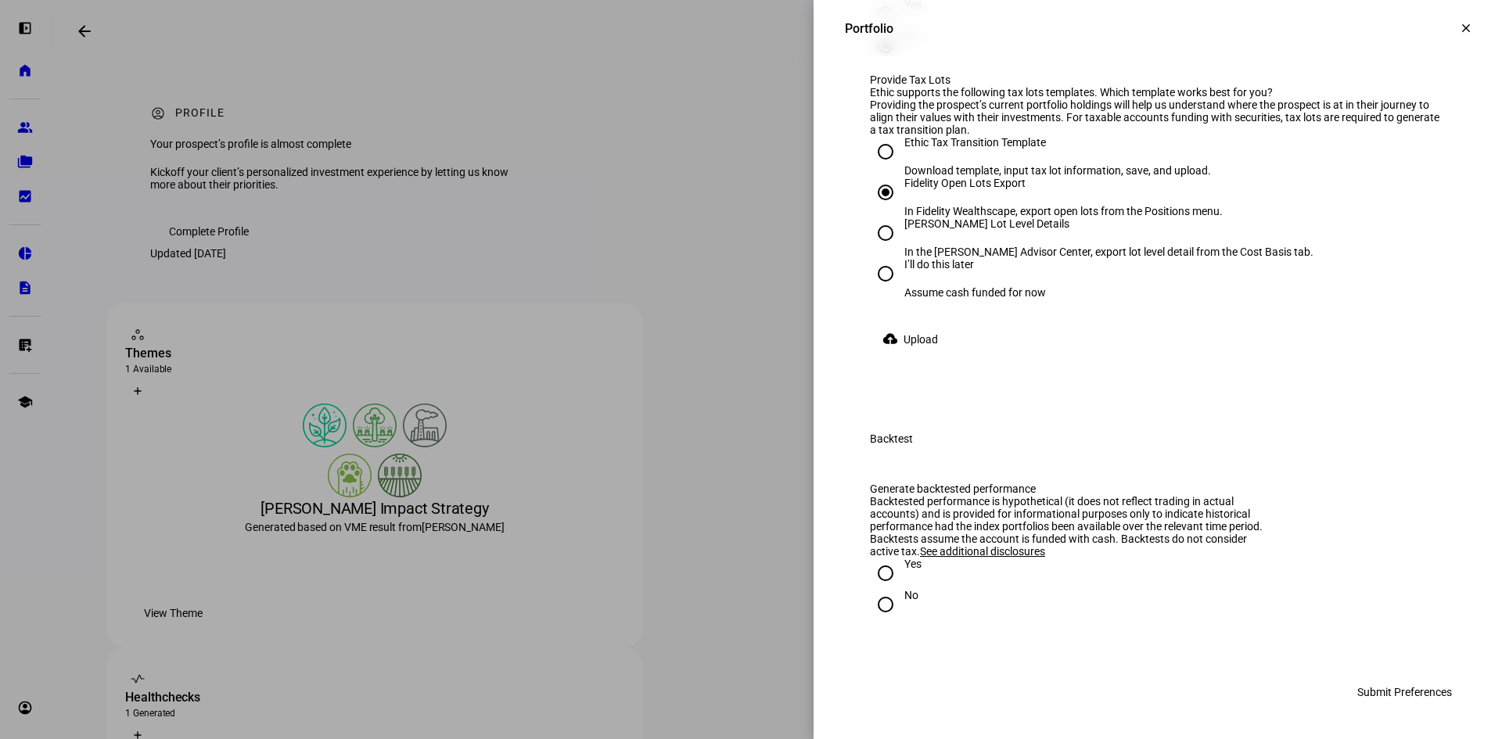
radio input "true"
click at [912, 324] on span "Upload" at bounding box center [921, 339] width 34 height 31
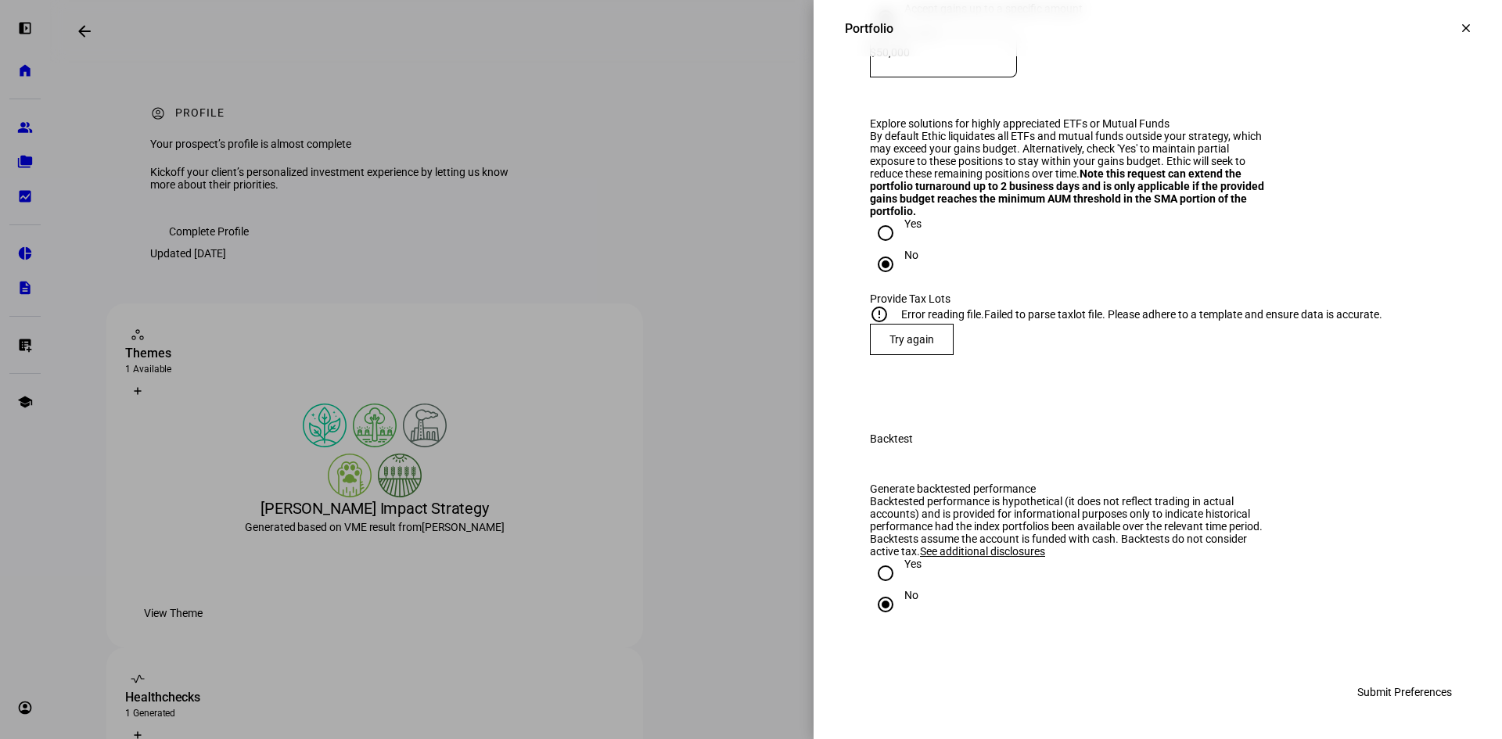
scroll to position [2583, 0]
click at [894, 346] on span "Try again" at bounding box center [912, 339] width 45 height 13
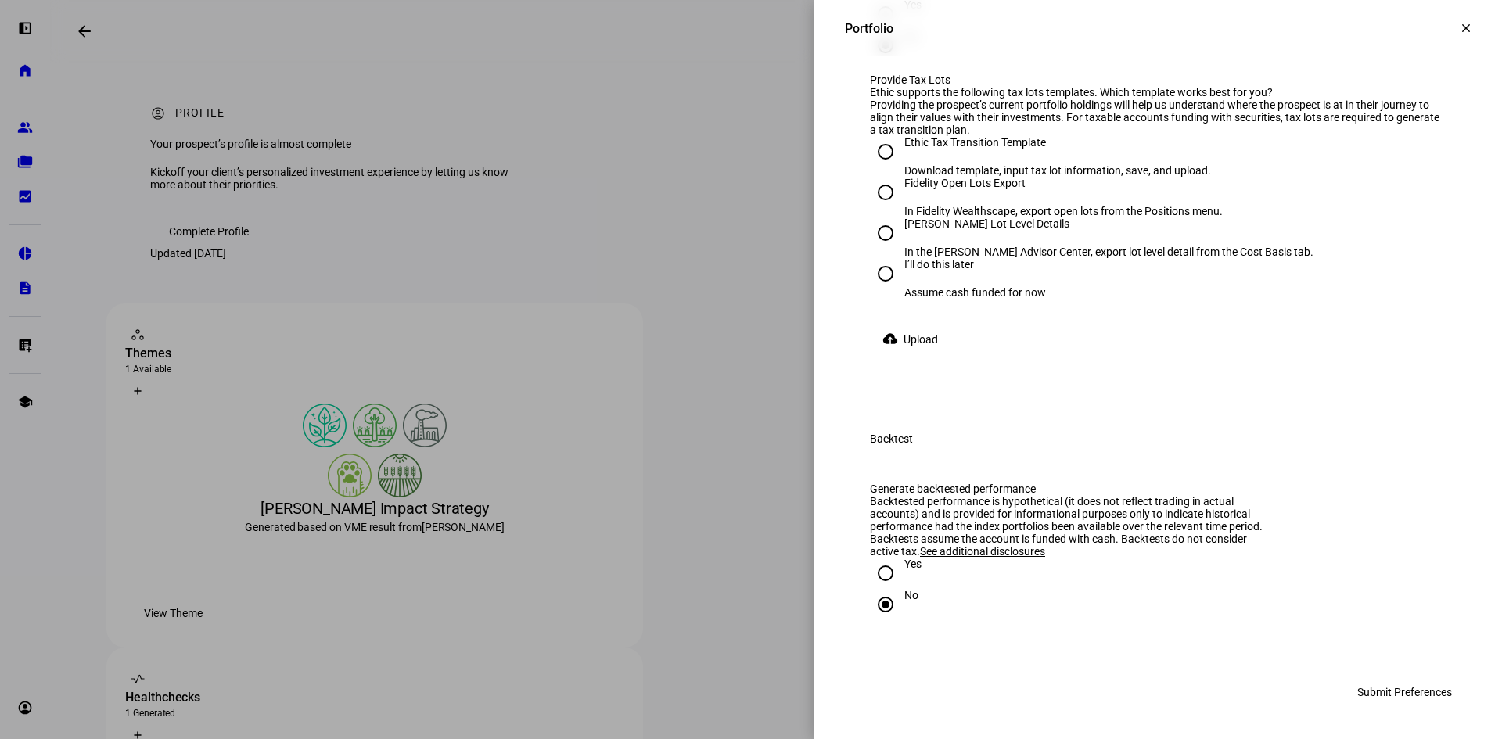
click at [923, 355] on span "Upload" at bounding box center [921, 339] width 34 height 31
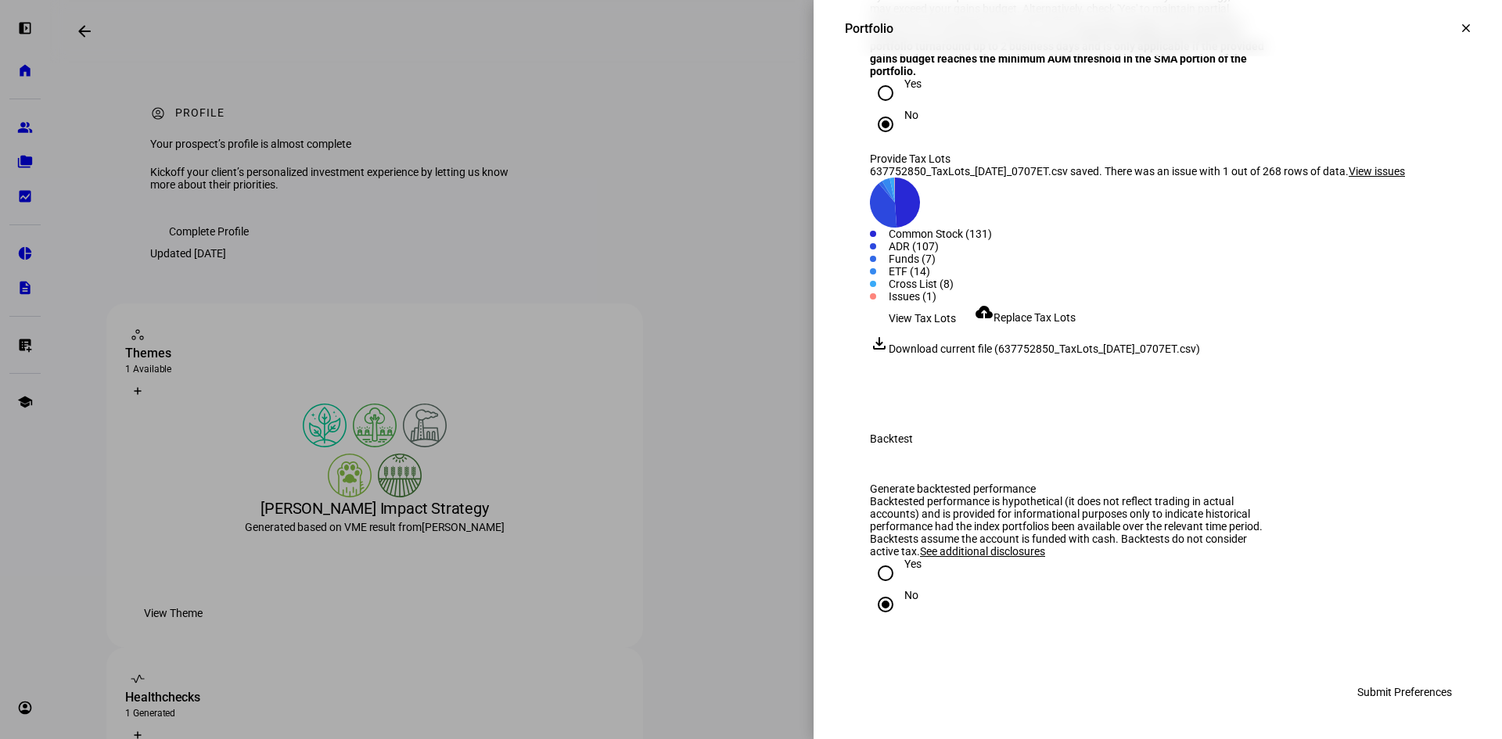
scroll to position [2902, 0]
click at [1376, 693] on span "Submit Preferences" at bounding box center [1405, 692] width 95 height 31
click at [1405, 165] on span "View issues" at bounding box center [1377, 171] width 56 height 13
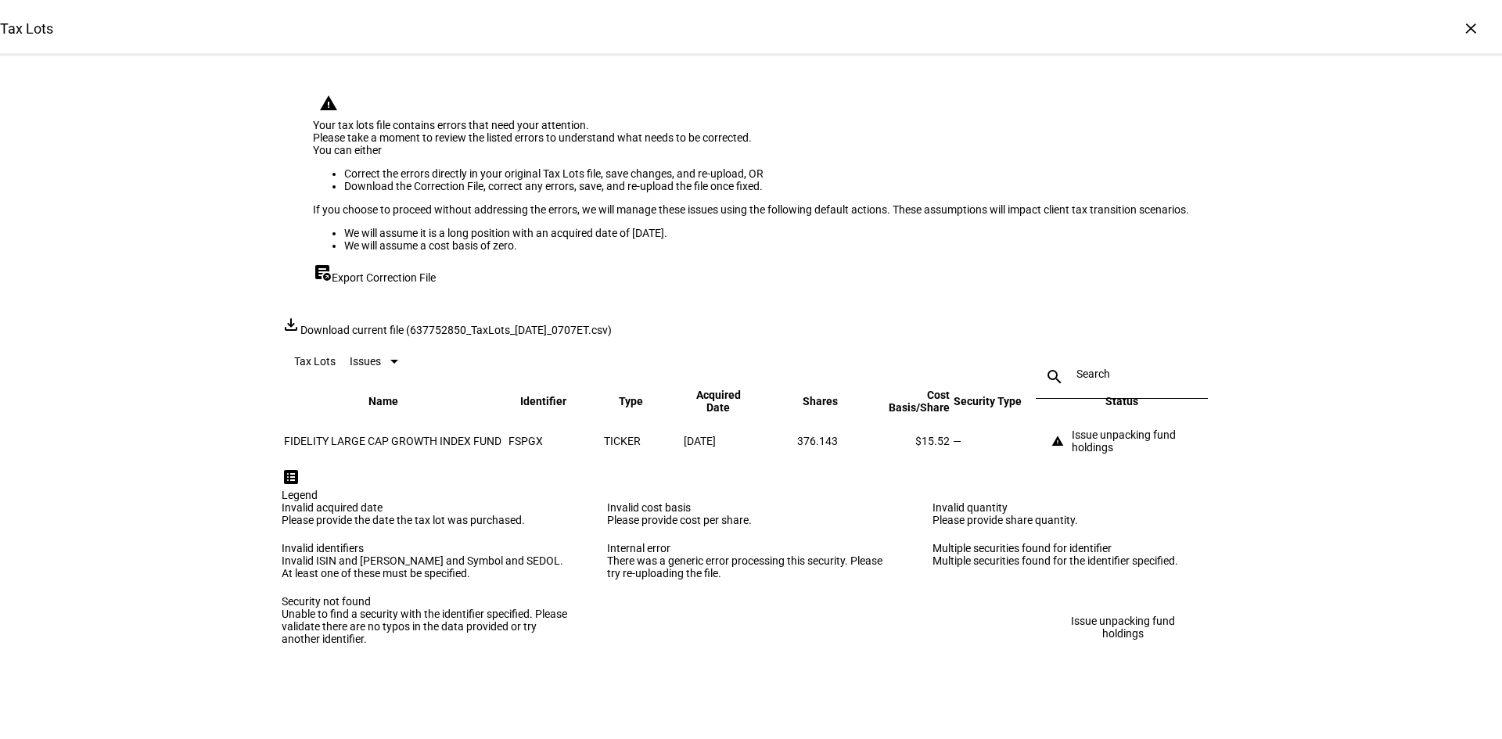
click at [1081, 454] on div "Issue unpacking fund holdings" at bounding box center [1145, 441] width 146 height 25
click at [1462, 30] on div "×" at bounding box center [1471, 28] width 25 height 25
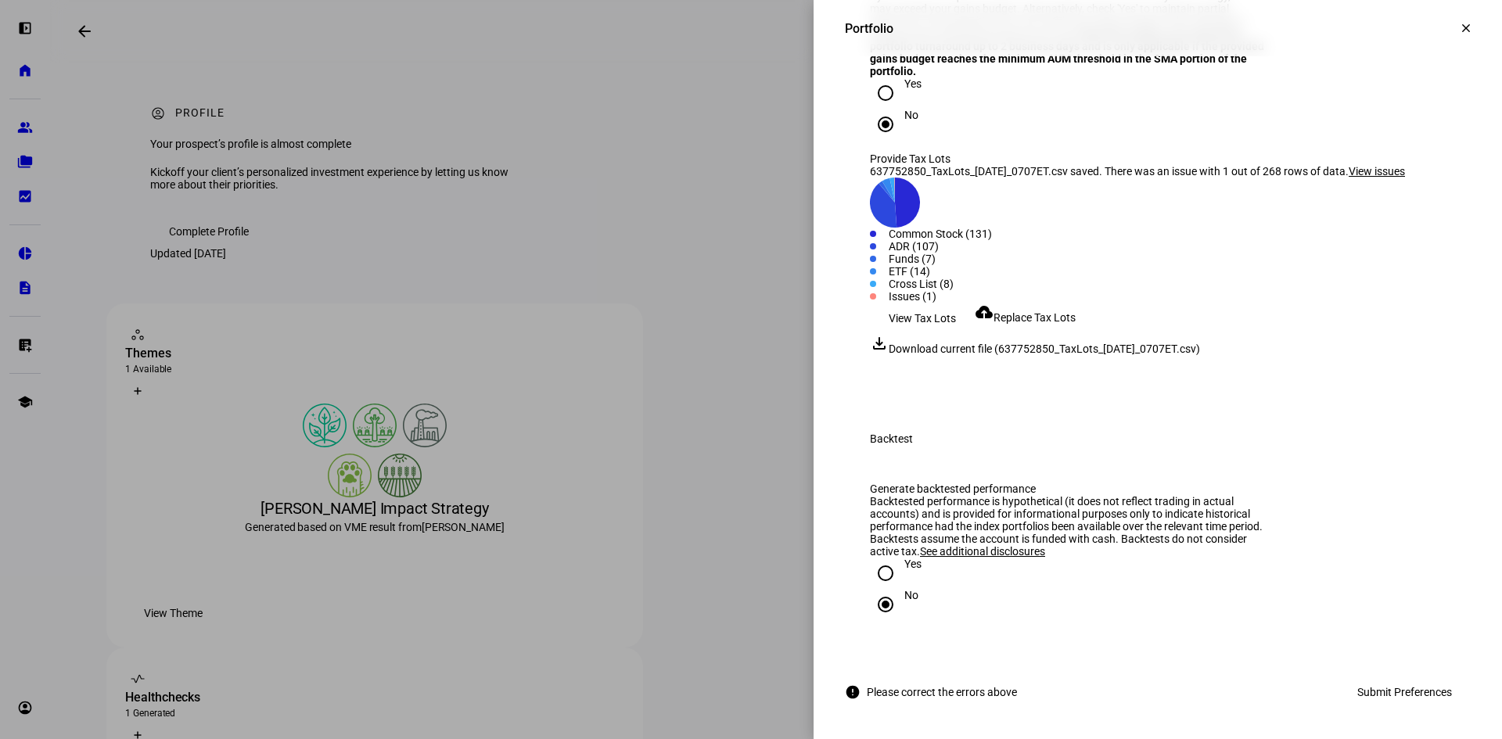
click at [1349, 165] on span "View issues" at bounding box center [1377, 171] width 56 height 13
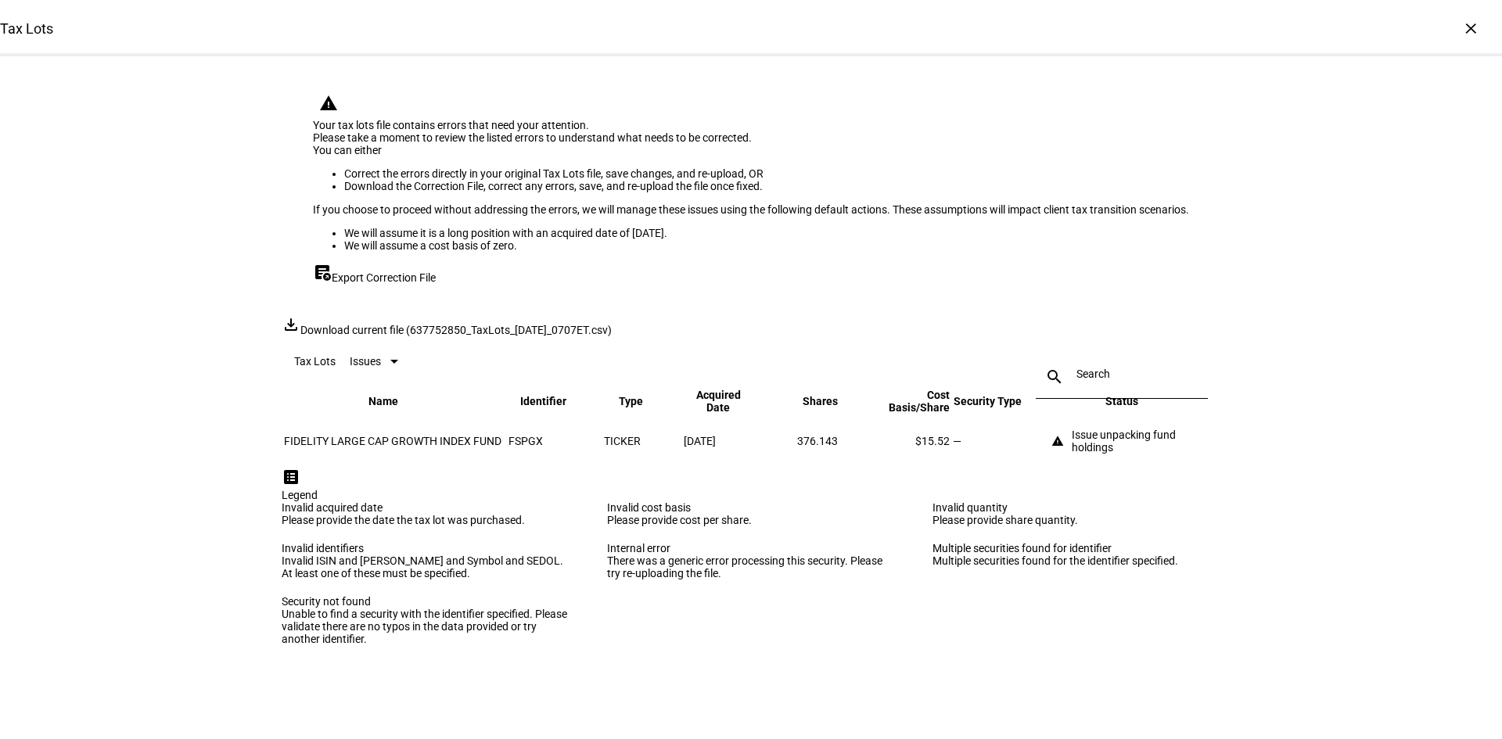
click at [419, 284] on span "Export Correction File" at bounding box center [384, 278] width 104 height 13
click at [1459, 31] on div "×" at bounding box center [1471, 28] width 25 height 25
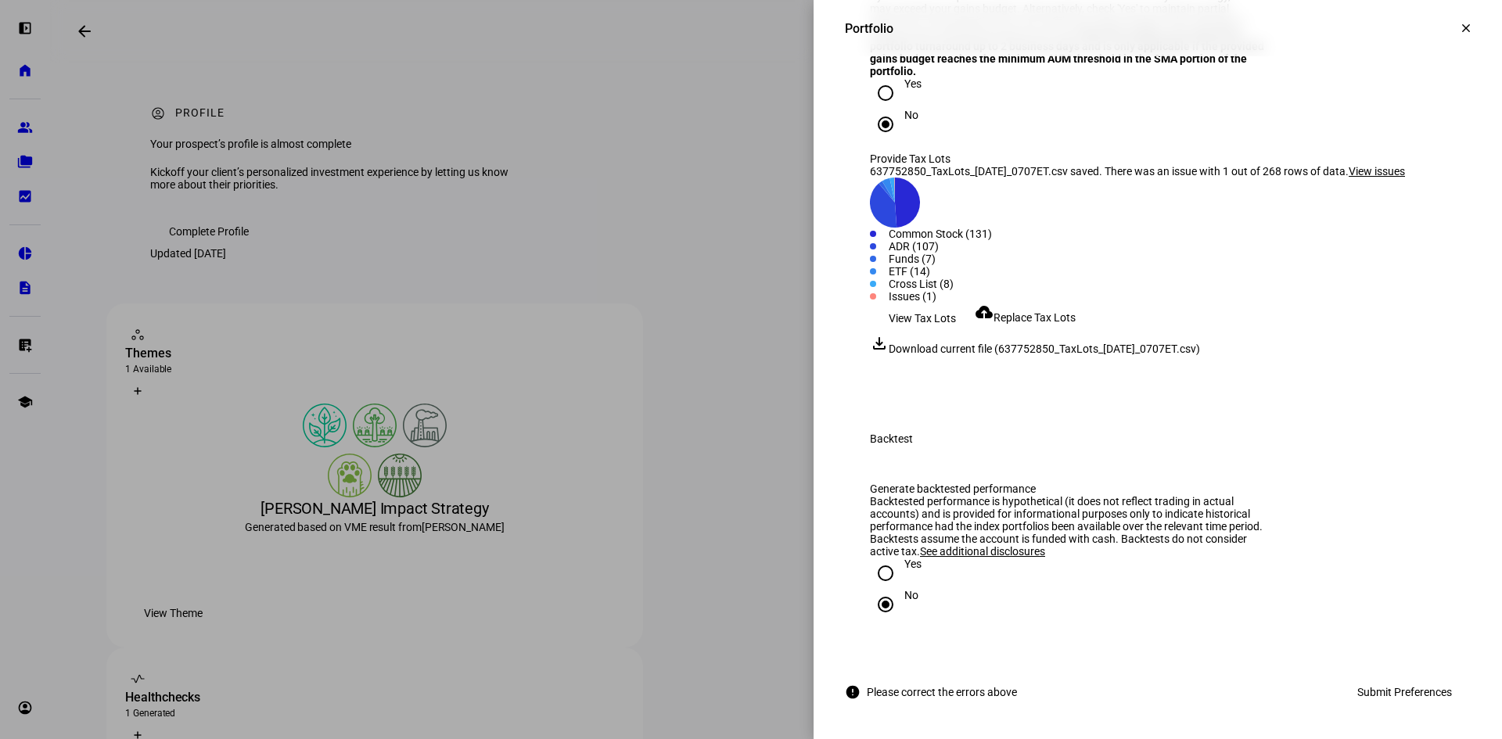
click at [1049, 311] on span "Replace Tax Lots" at bounding box center [1035, 317] width 82 height 13
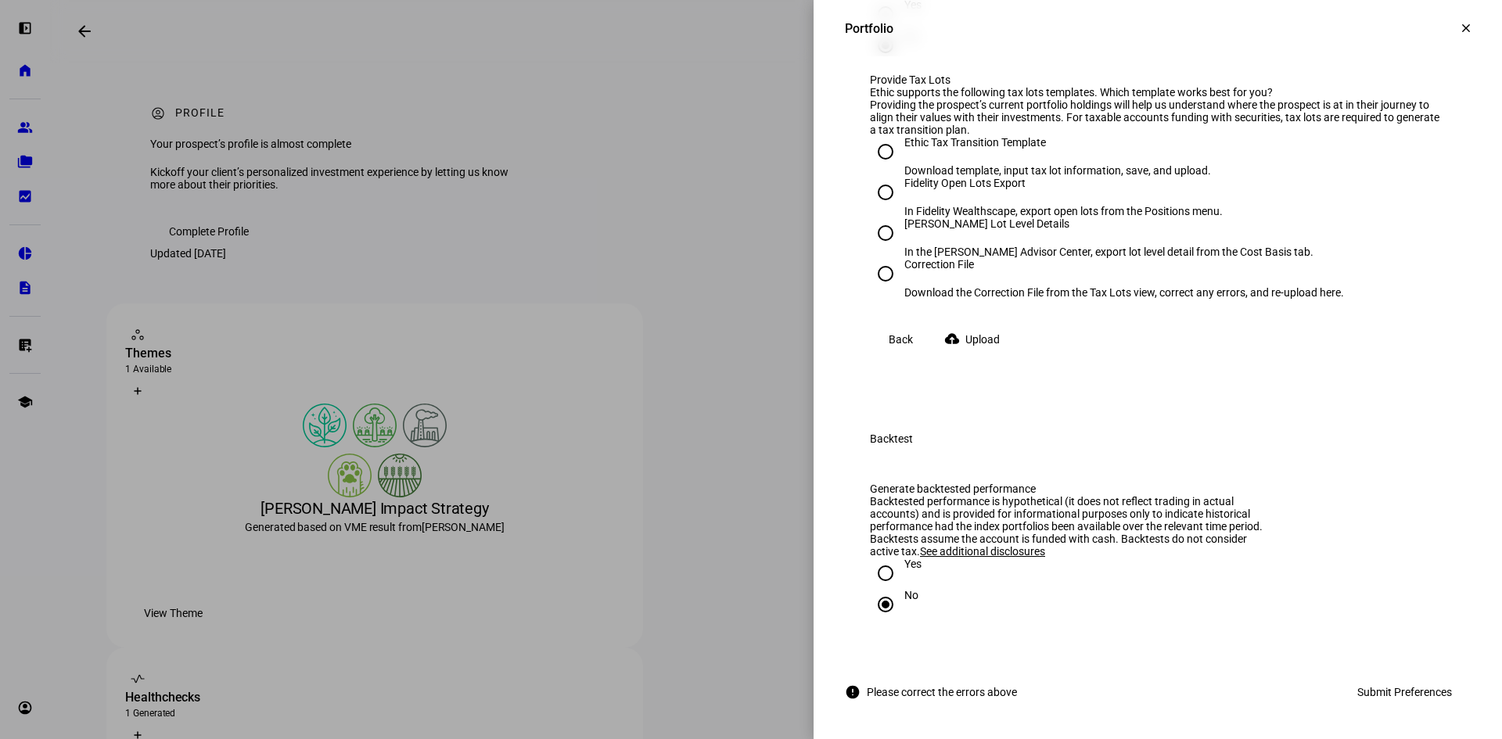
click at [990, 355] on span "Upload" at bounding box center [983, 339] width 34 height 31
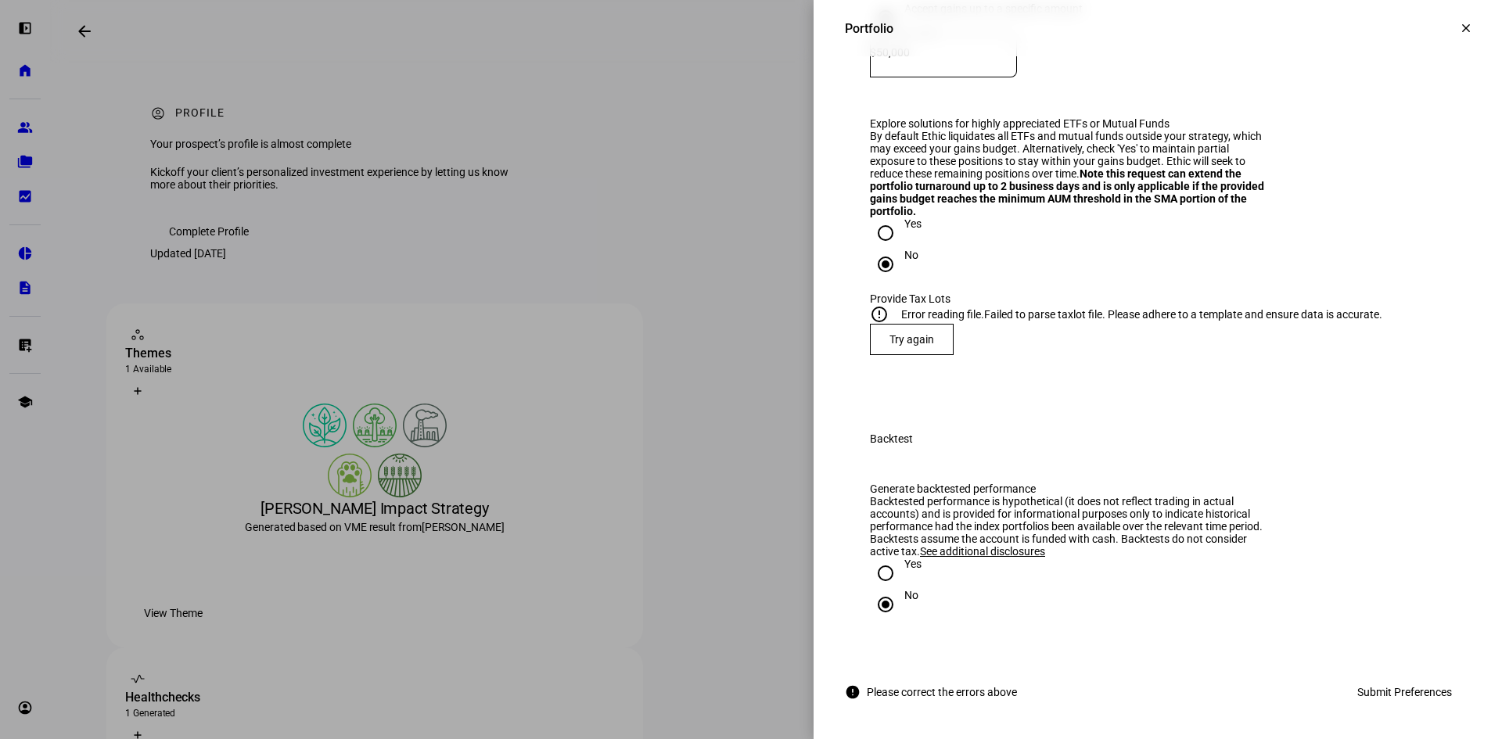
scroll to position [2661, 0]
click at [891, 346] on span "Try again" at bounding box center [912, 339] width 45 height 13
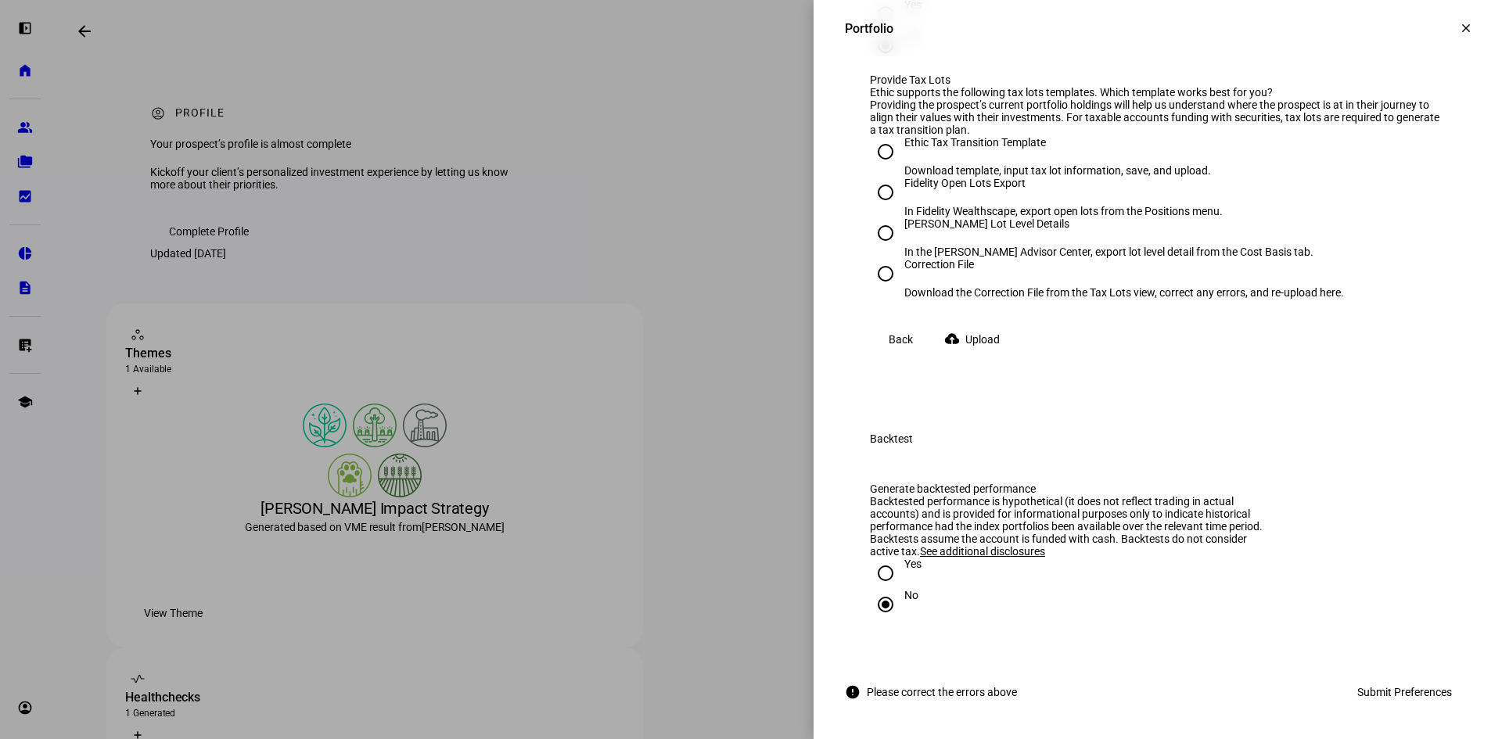
click at [872, 290] on input "Correction File Download the Correction File from the Tax Lots view, correct an…" at bounding box center [885, 273] width 31 height 31
radio input "true"
click at [982, 355] on span "Upload" at bounding box center [983, 339] width 34 height 31
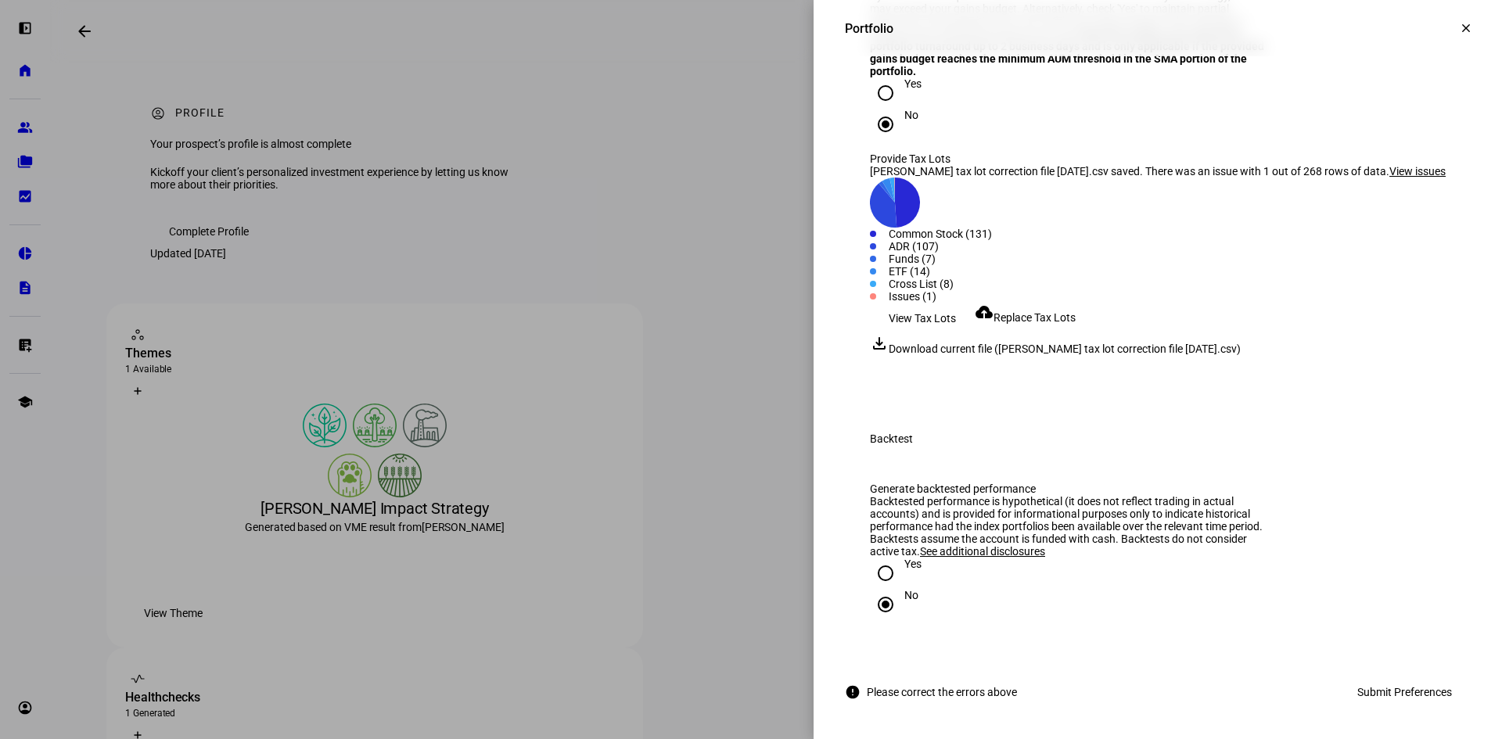
click at [1390, 178] on span "View issues" at bounding box center [1418, 171] width 56 height 13
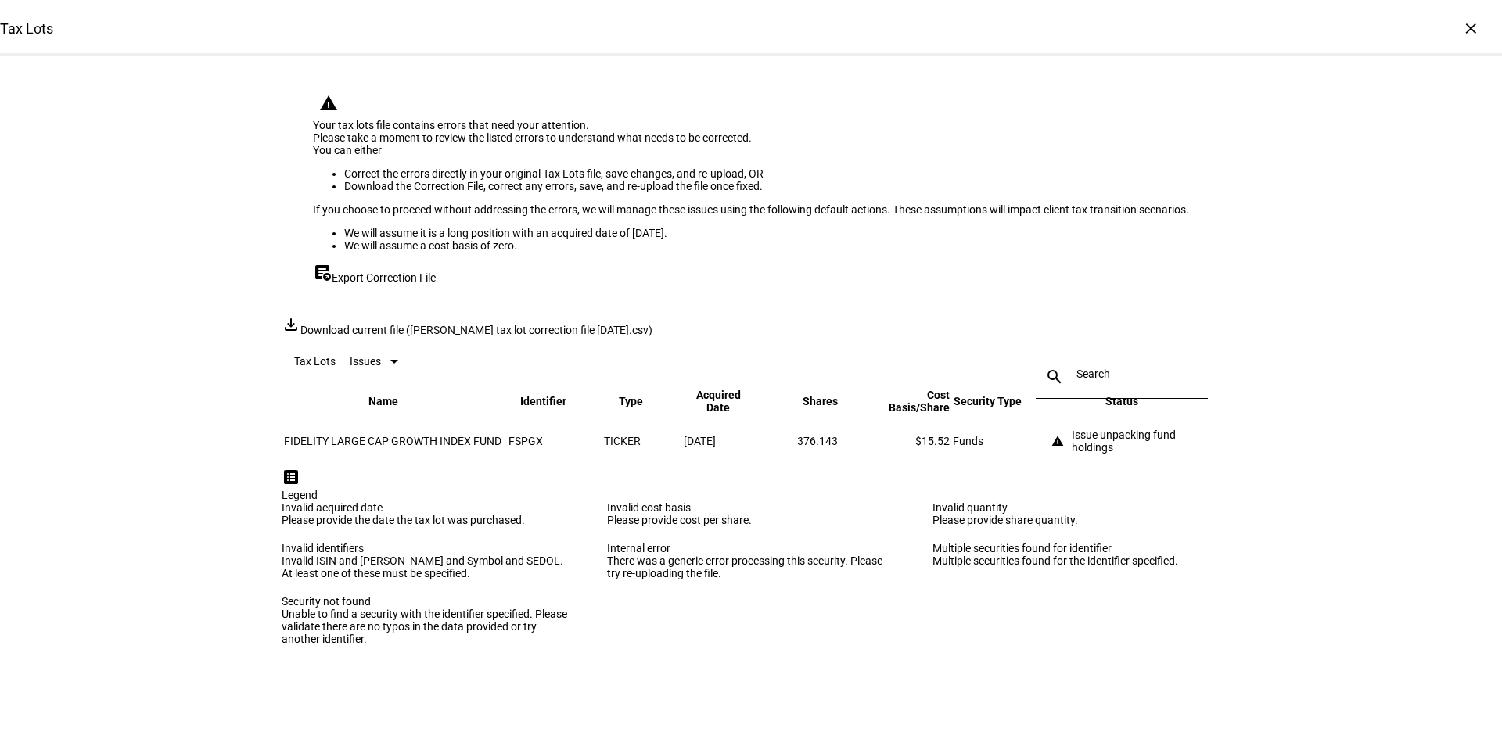
scroll to position [120, 0]
click at [1462, 31] on div "×" at bounding box center [1471, 28] width 25 height 25
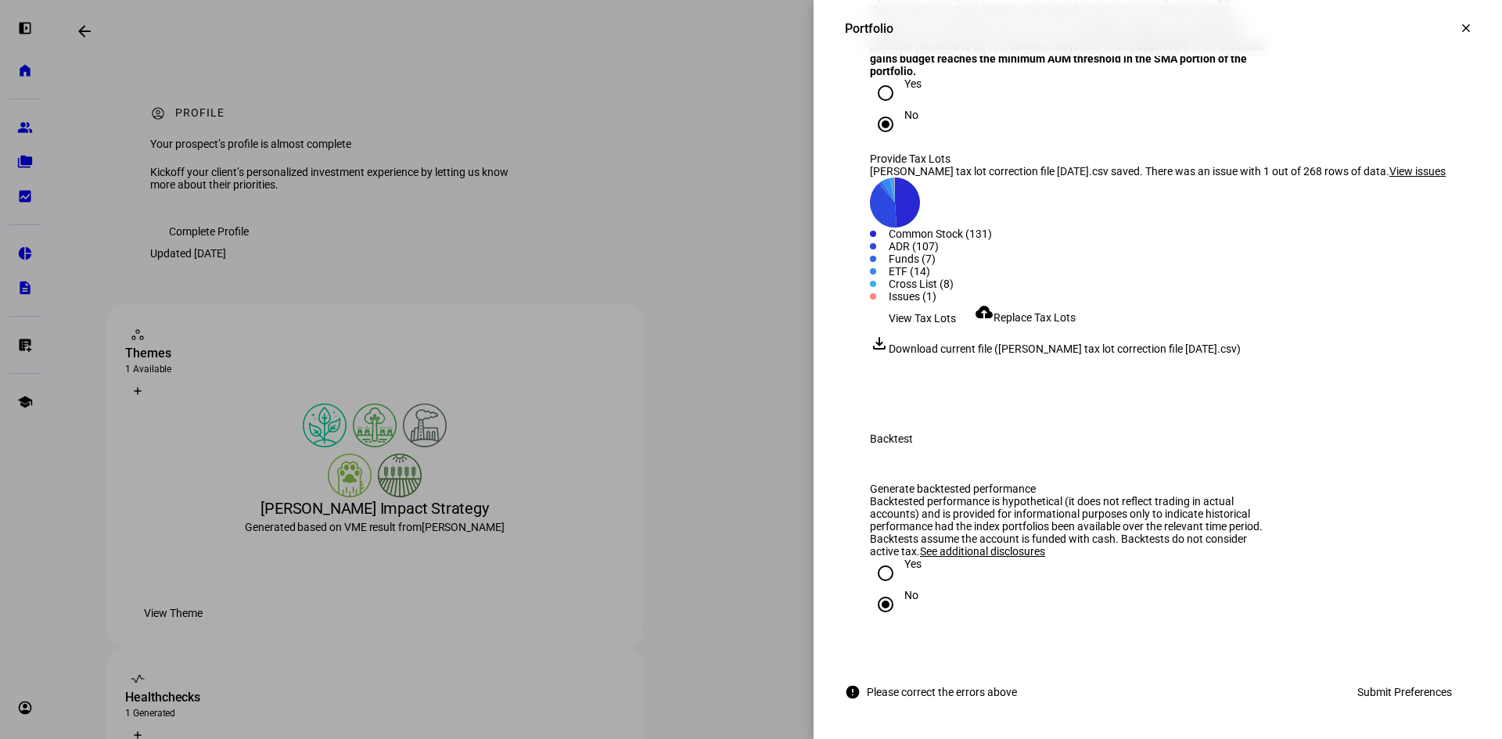
scroll to position [2902, 0]
click at [1372, 691] on span "Submit Preferences" at bounding box center [1405, 692] width 95 height 31
click at [1390, 178] on span "View issues" at bounding box center [1418, 171] width 56 height 13
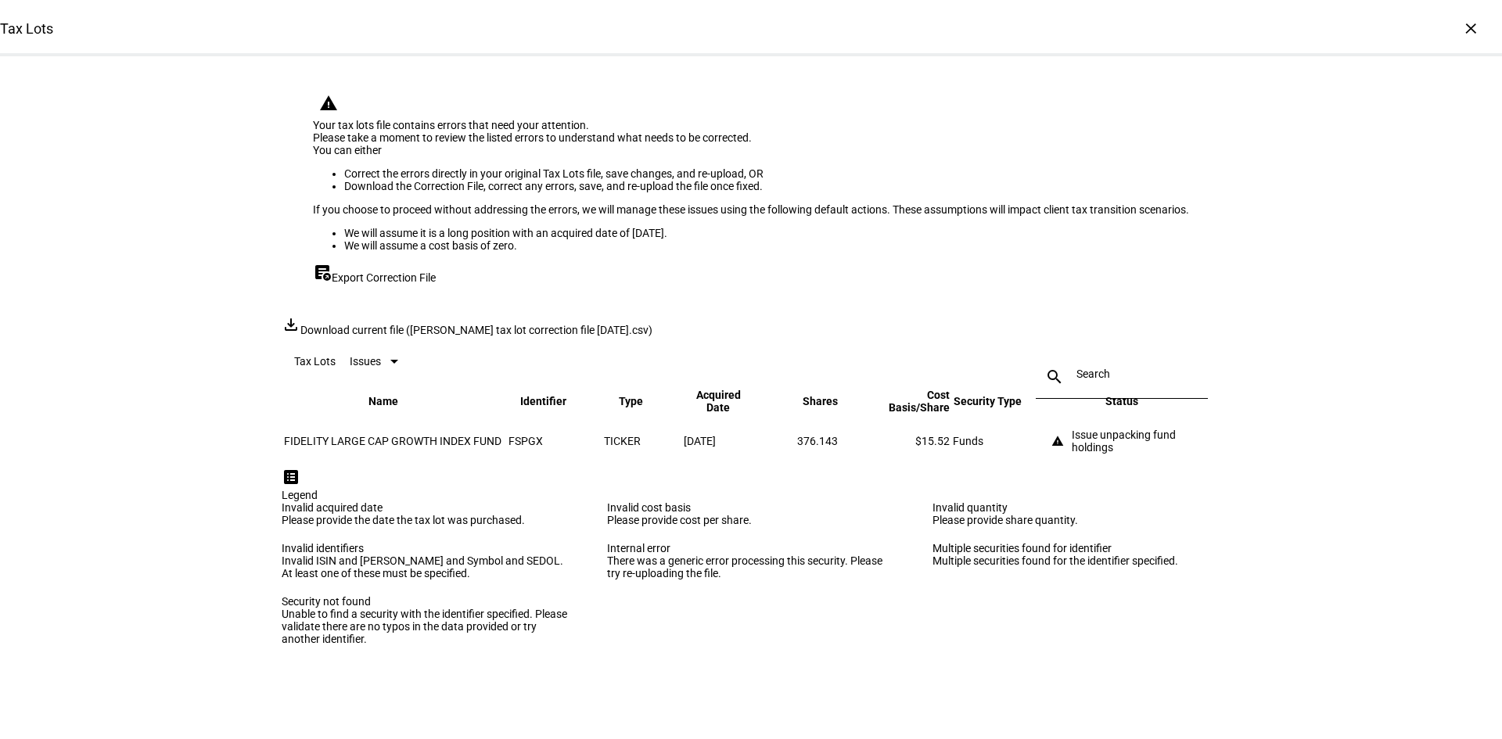
scroll to position [0, 0]
click at [1464, 27] on div "×" at bounding box center [1471, 28] width 25 height 25
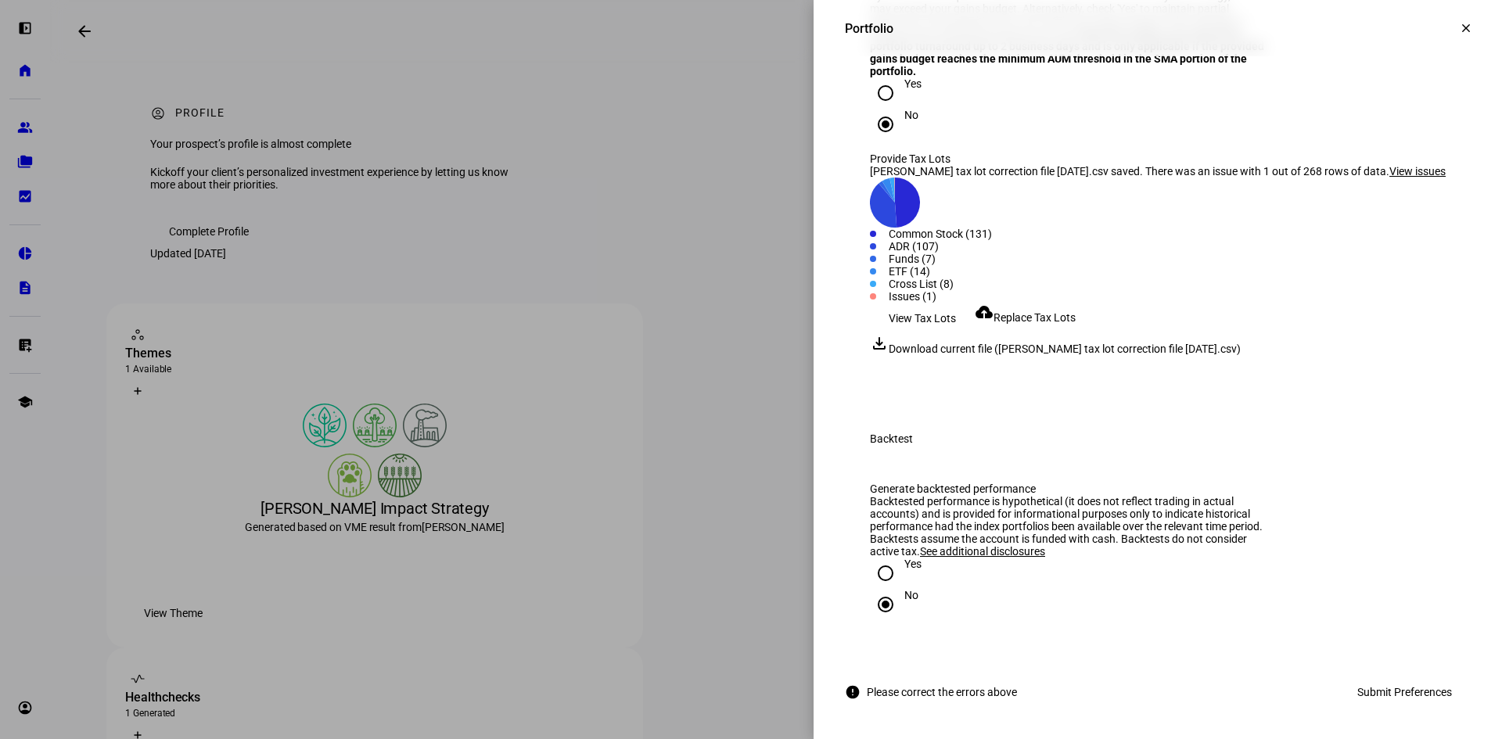
scroll to position [2902, 0]
click at [1358, 678] on span "Submit Preferences" at bounding box center [1405, 692] width 95 height 31
click at [904, 334] on span "View Tax Lots" at bounding box center [922, 318] width 67 height 31
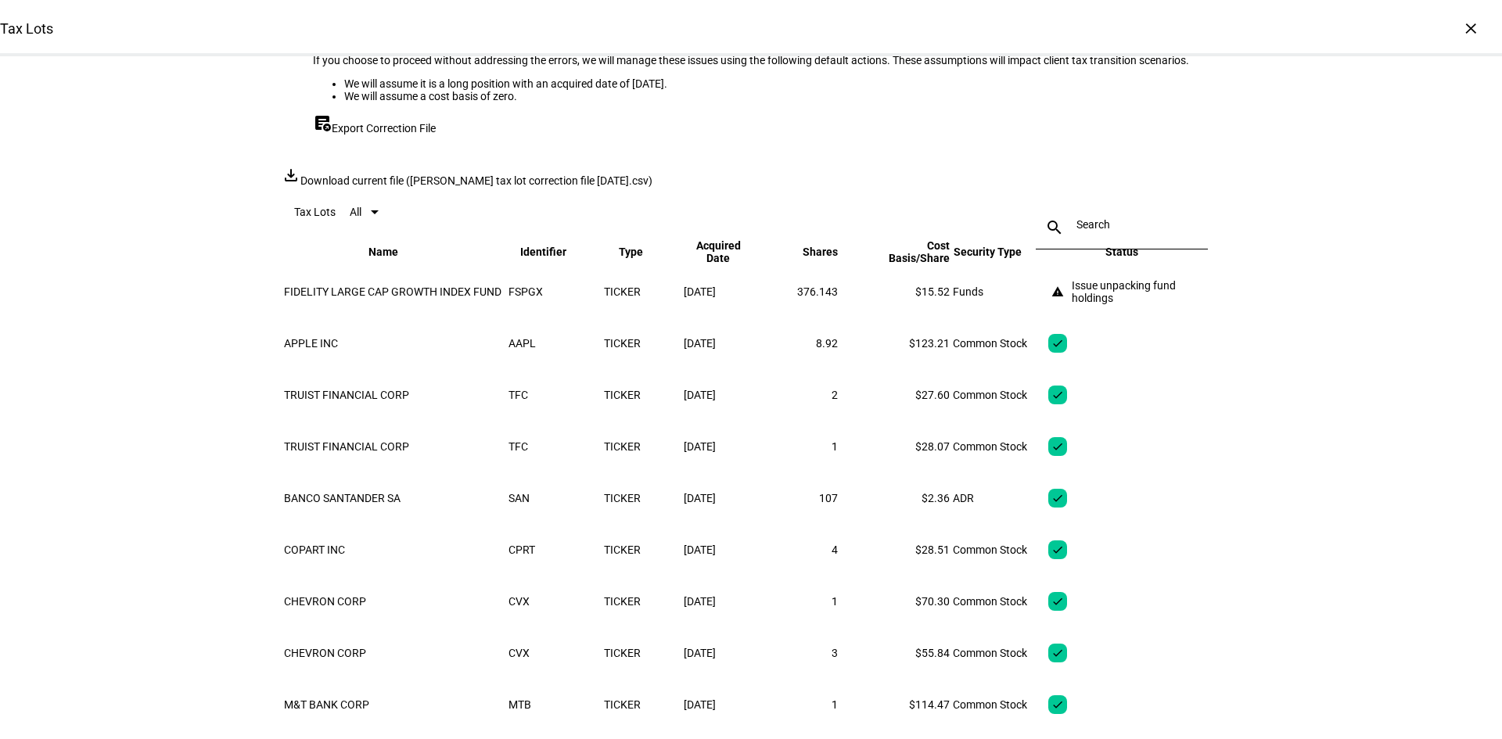
scroll to position [0, 0]
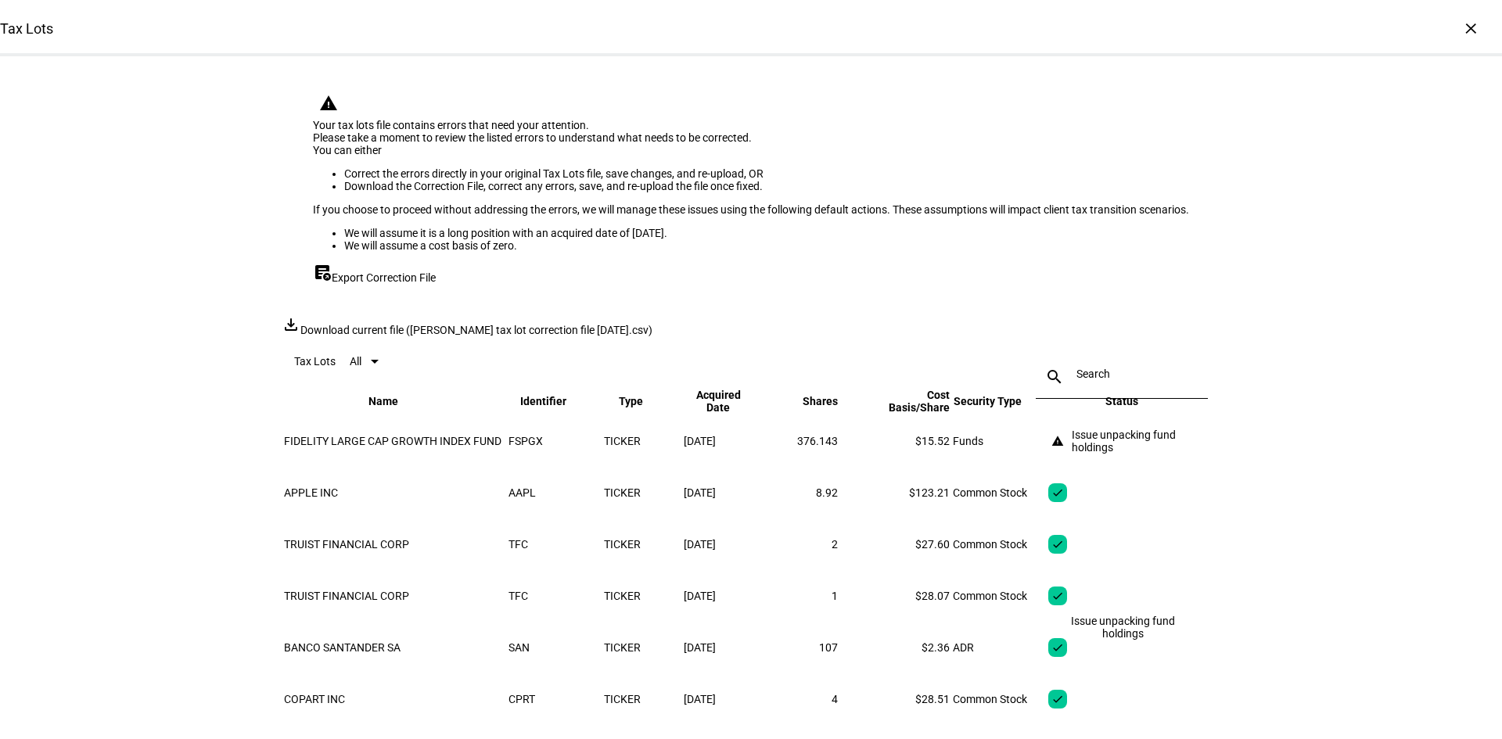
click at [1052, 448] on mat-icon "warning" at bounding box center [1058, 441] width 13 height 13
click at [1459, 31] on div "×" at bounding box center [1471, 28] width 25 height 25
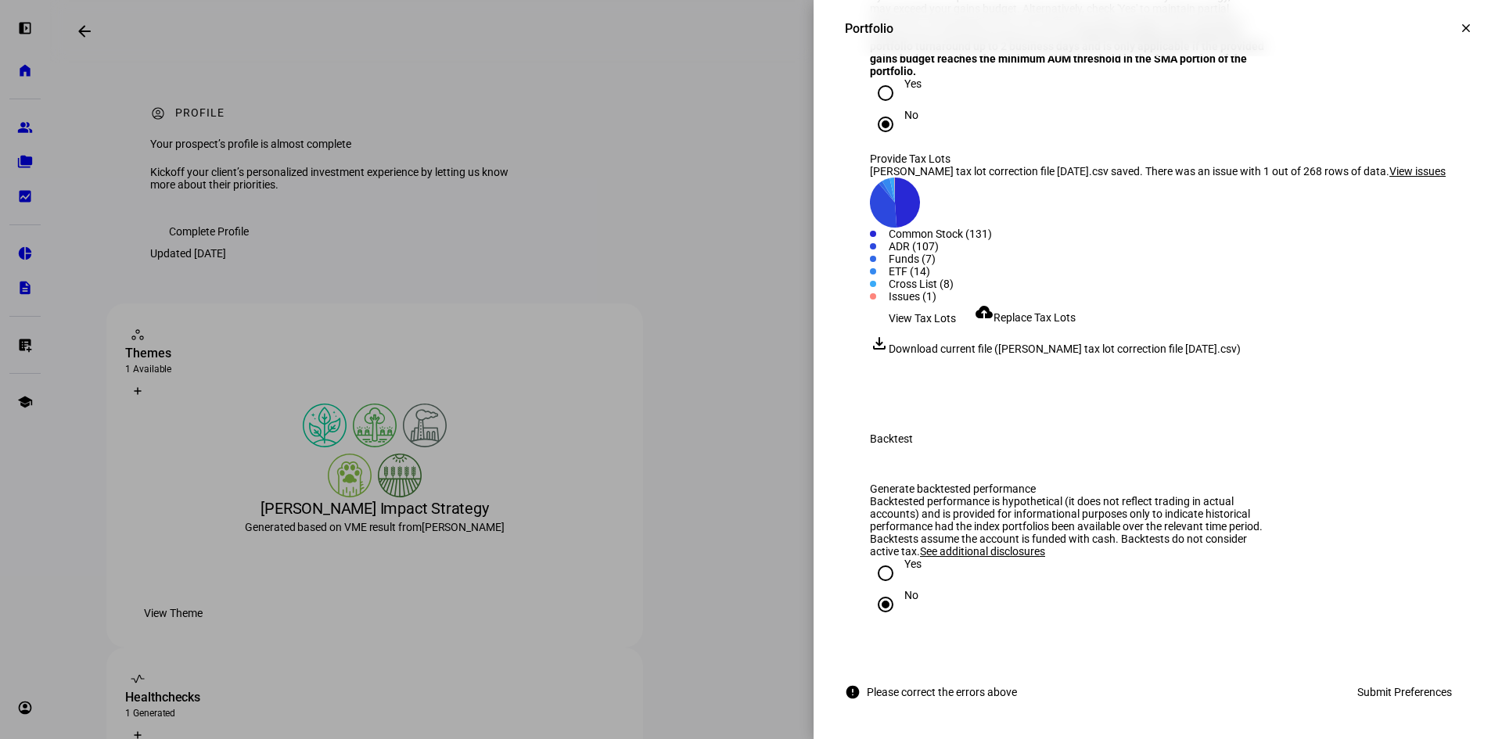
scroll to position [2902, 0]
click at [1459, 27] on mat-icon "clear" at bounding box center [1466, 28] width 14 height 14
